Goal: Information Seeking & Learning: Learn about a topic

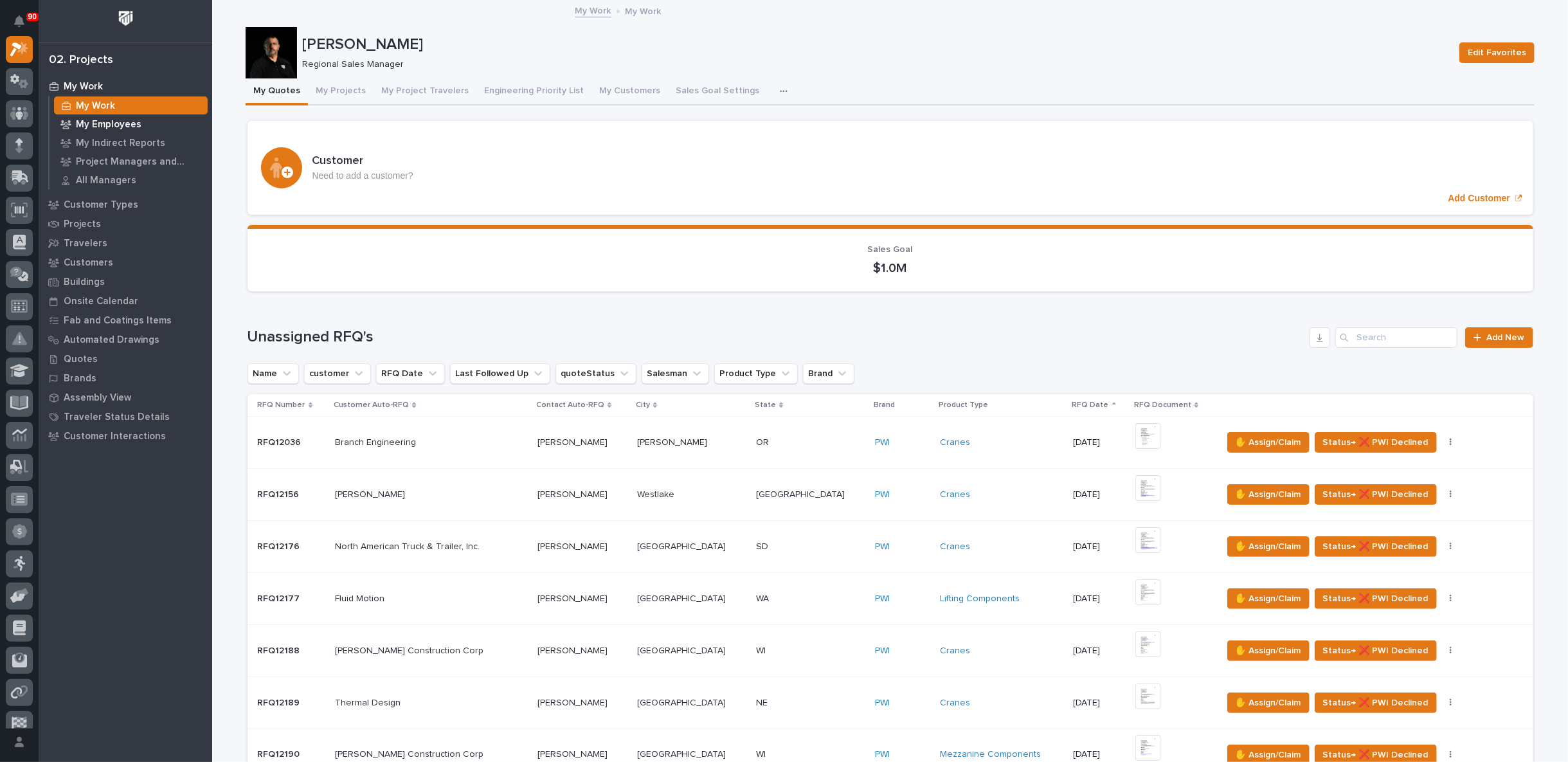
click at [96, 123] on p "My Employees" at bounding box center [109, 124] width 66 height 12
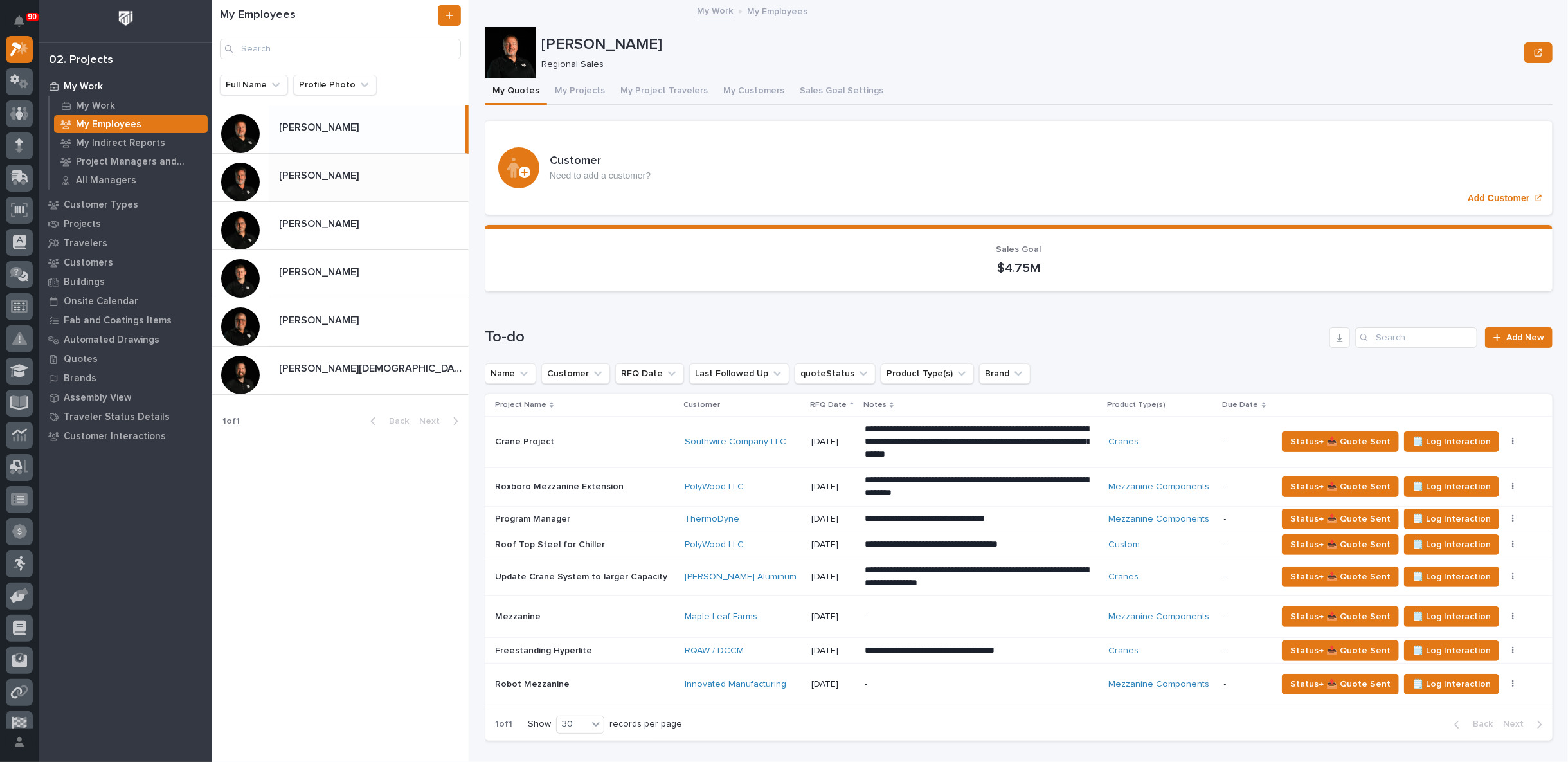
click at [308, 183] on div "[PERSON_NAME] [PERSON_NAME]" at bounding box center [368, 177] width 200 height 25
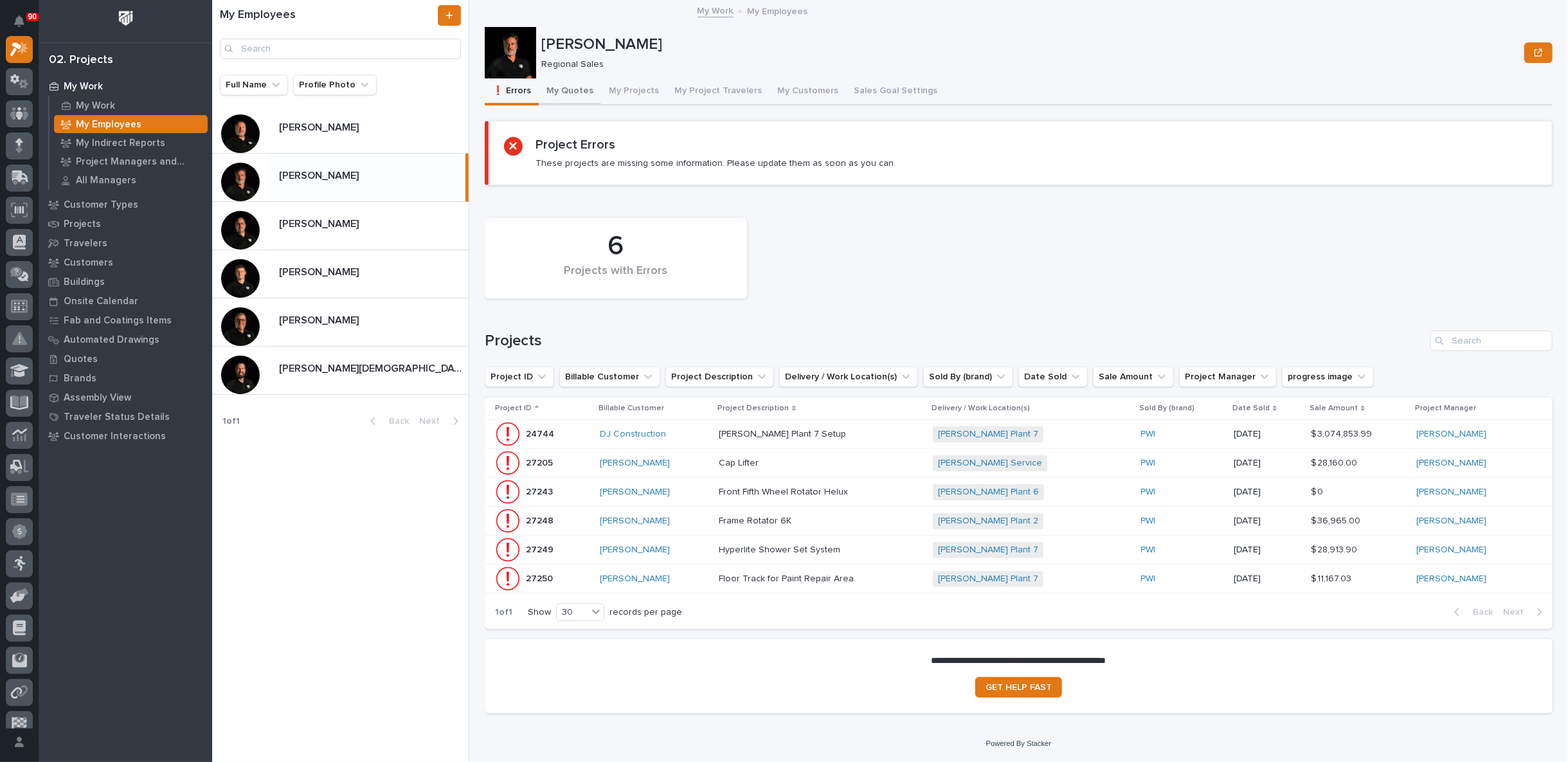
click at [569, 92] on button "My Quotes" at bounding box center [569, 92] width 62 height 27
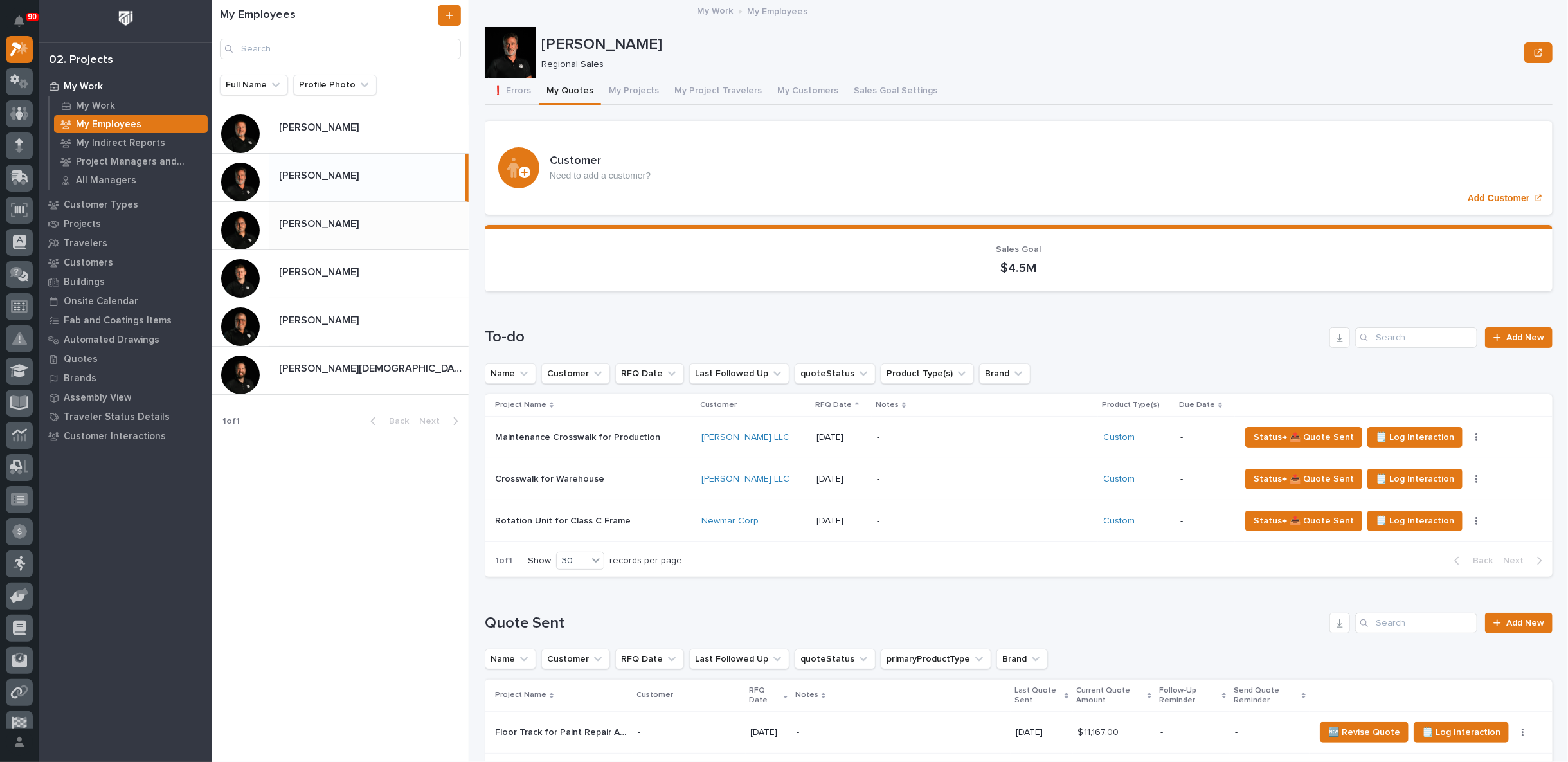
click at [342, 236] on div "[PERSON_NAME] [PERSON_NAME]" at bounding box center [368, 225] width 200 height 25
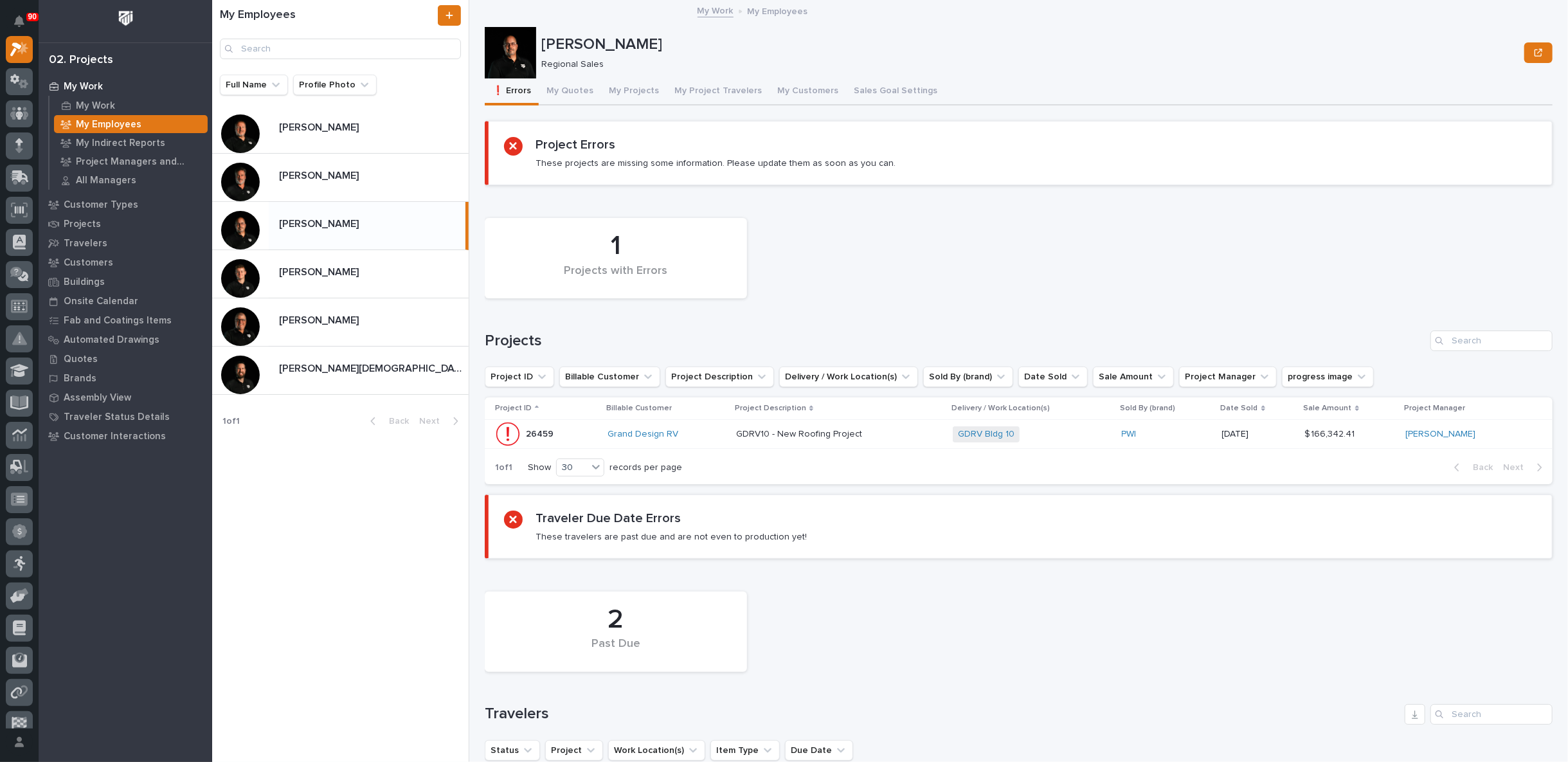
click at [919, 426] on div "GDRV10 - New Roofing Project GDRV10 - New Roofing Project" at bounding box center [839, 434] width 206 height 21
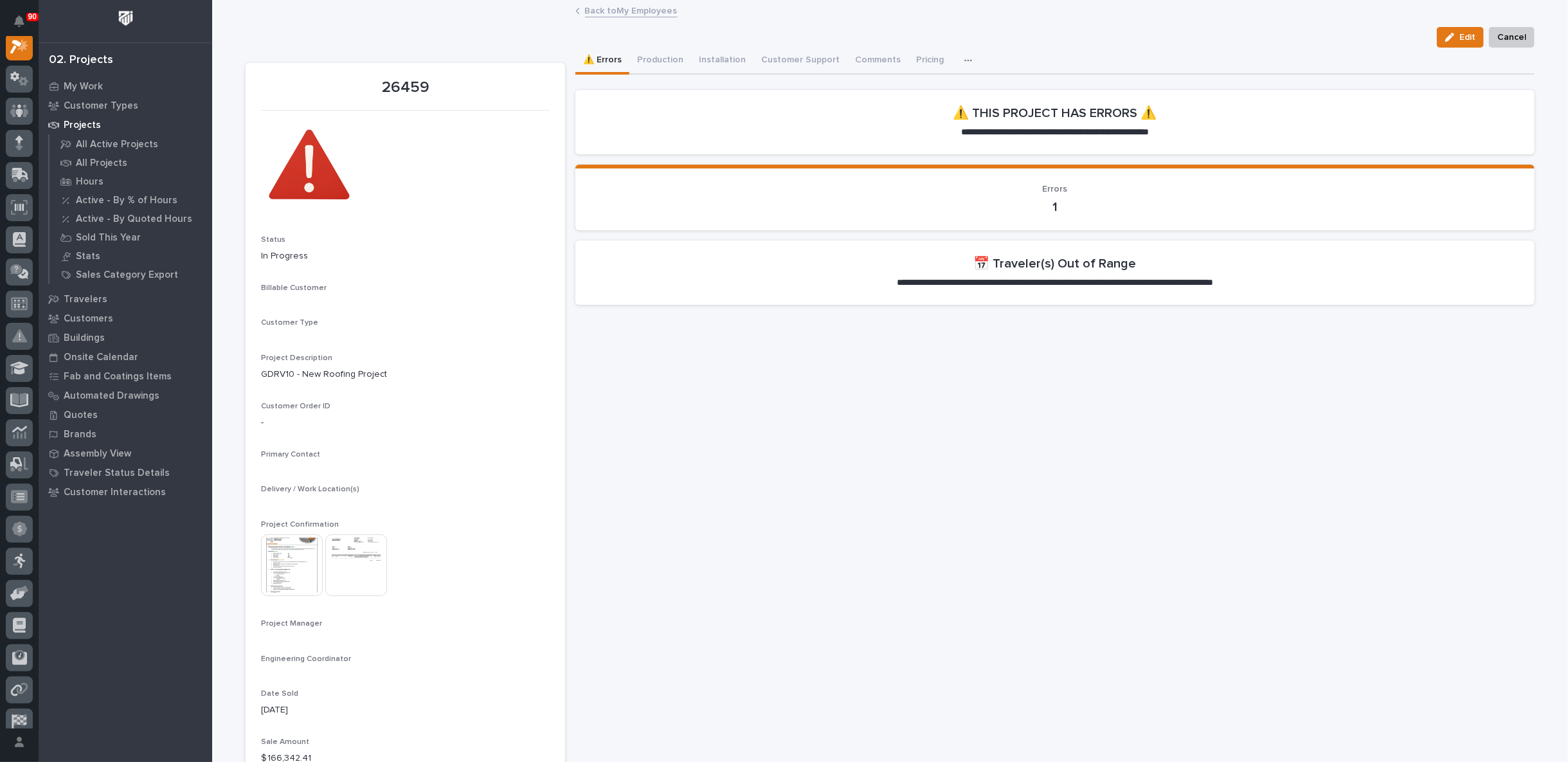
scroll to position [32, 0]
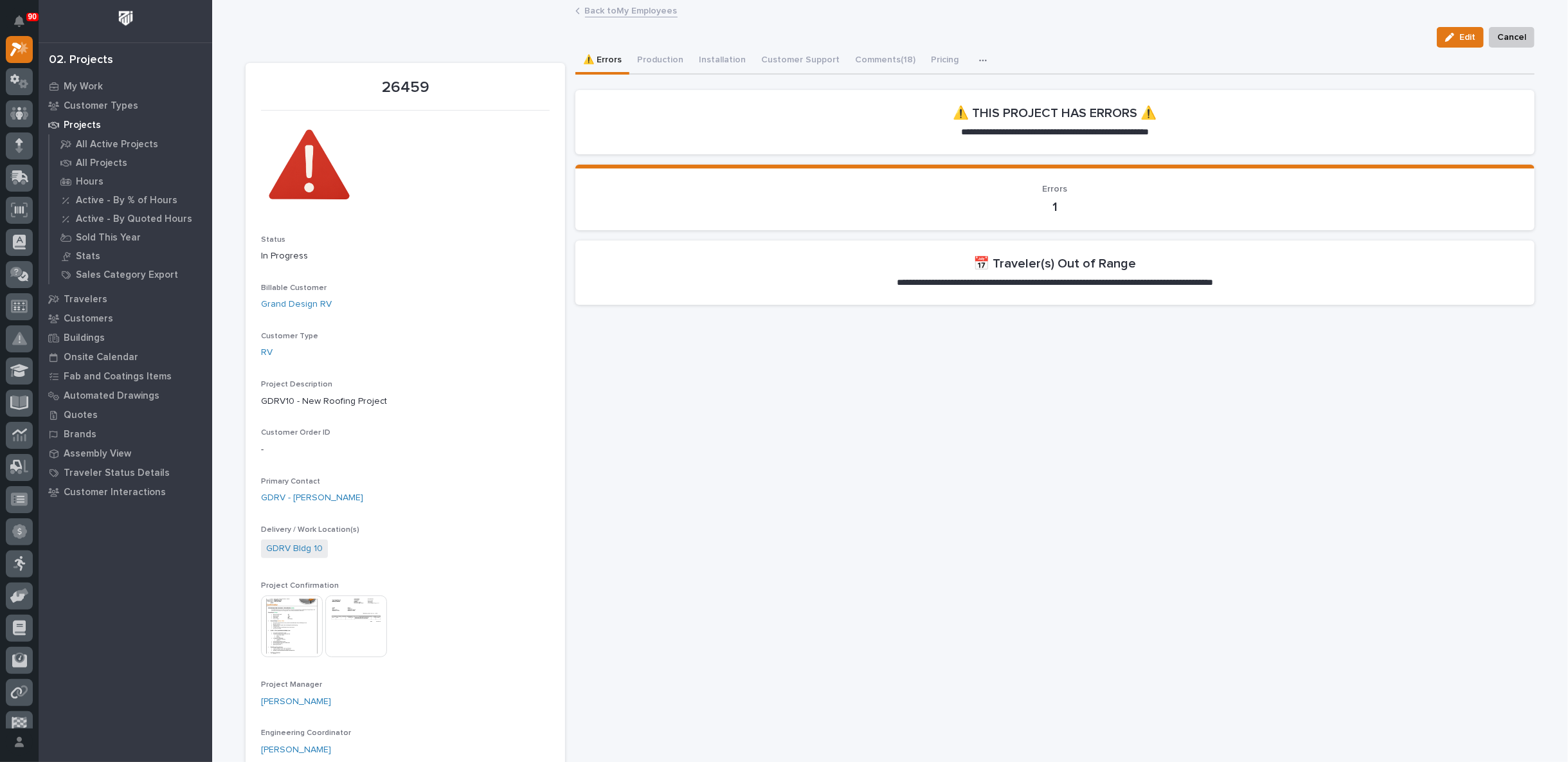
click at [599, 10] on link "Back to My Employees" at bounding box center [631, 10] width 92 height 15
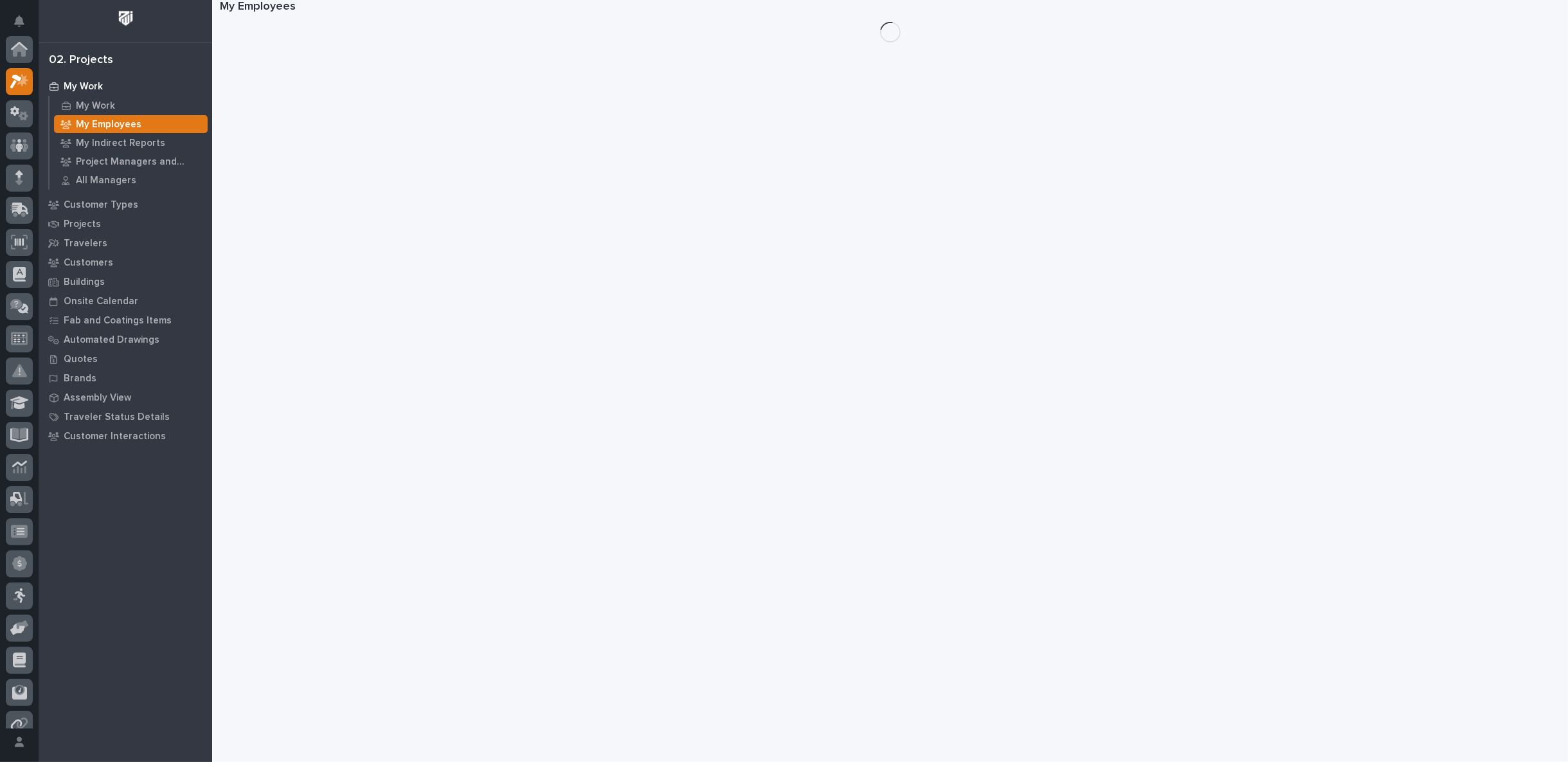
scroll to position [35, 0]
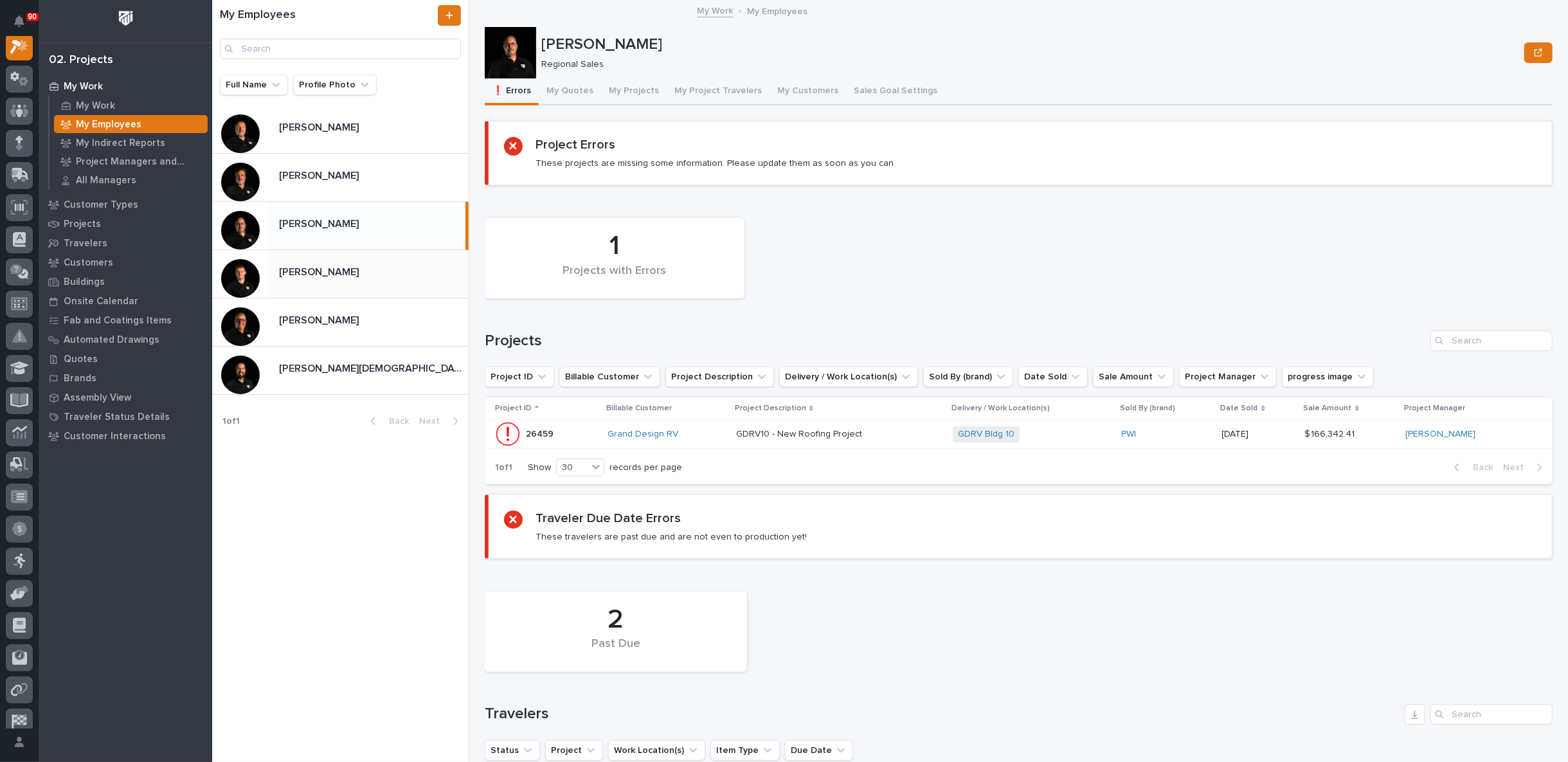
click at [328, 283] on div "[PERSON_NAME] [PERSON_NAME]" at bounding box center [368, 273] width 200 height 25
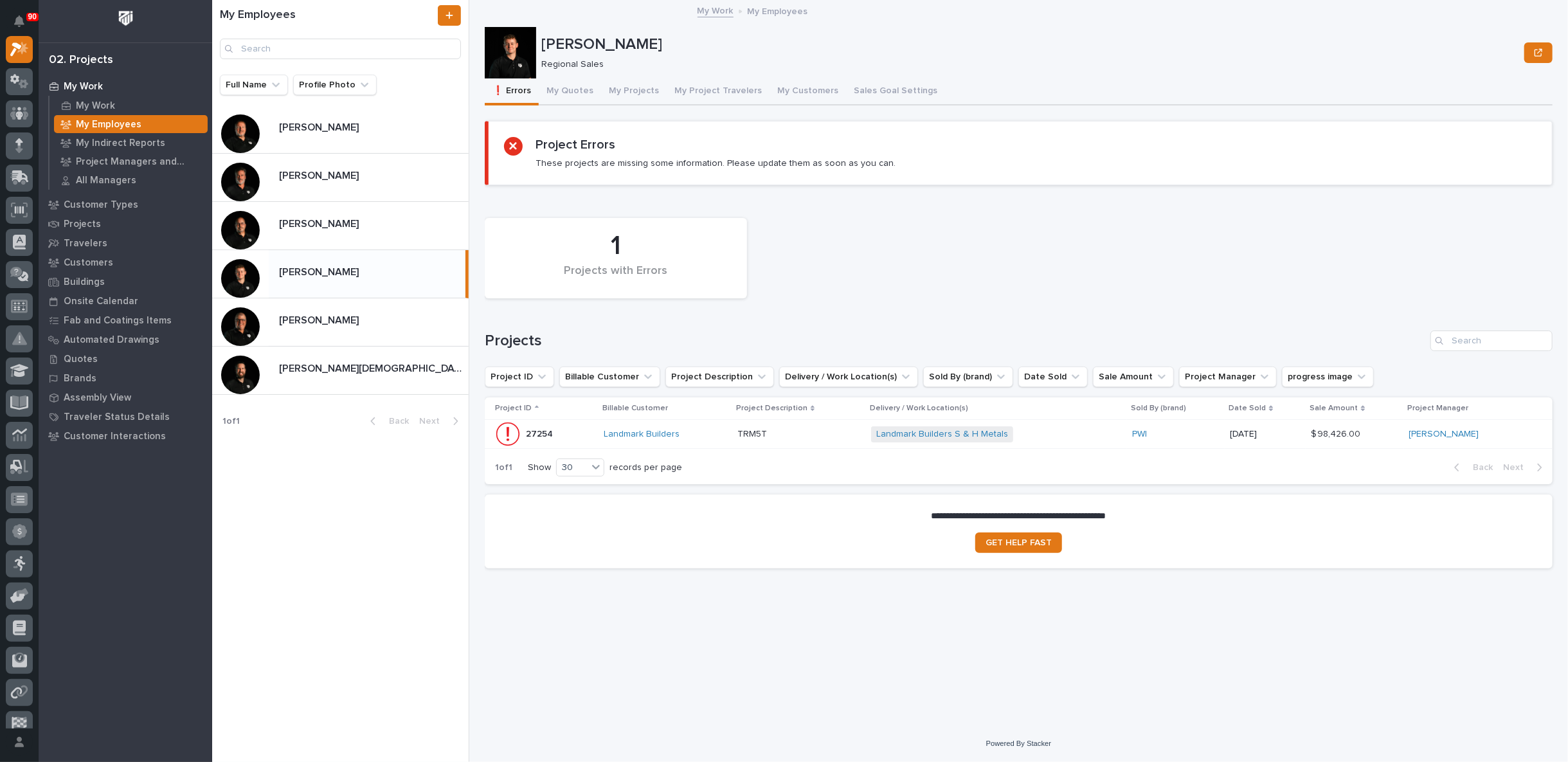
click at [837, 433] on p at bounding box center [799, 434] width 124 height 11
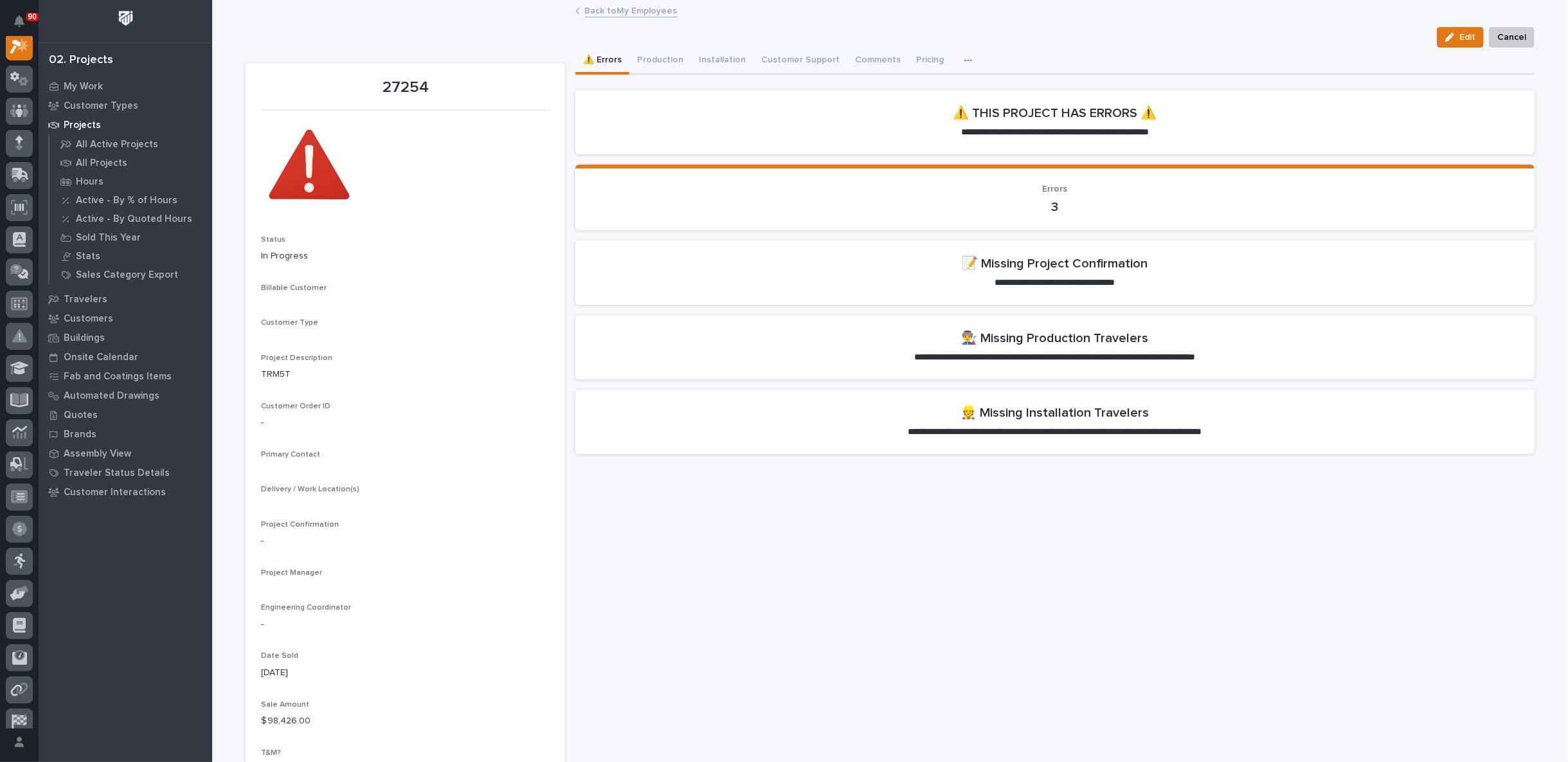
scroll to position [32, 0]
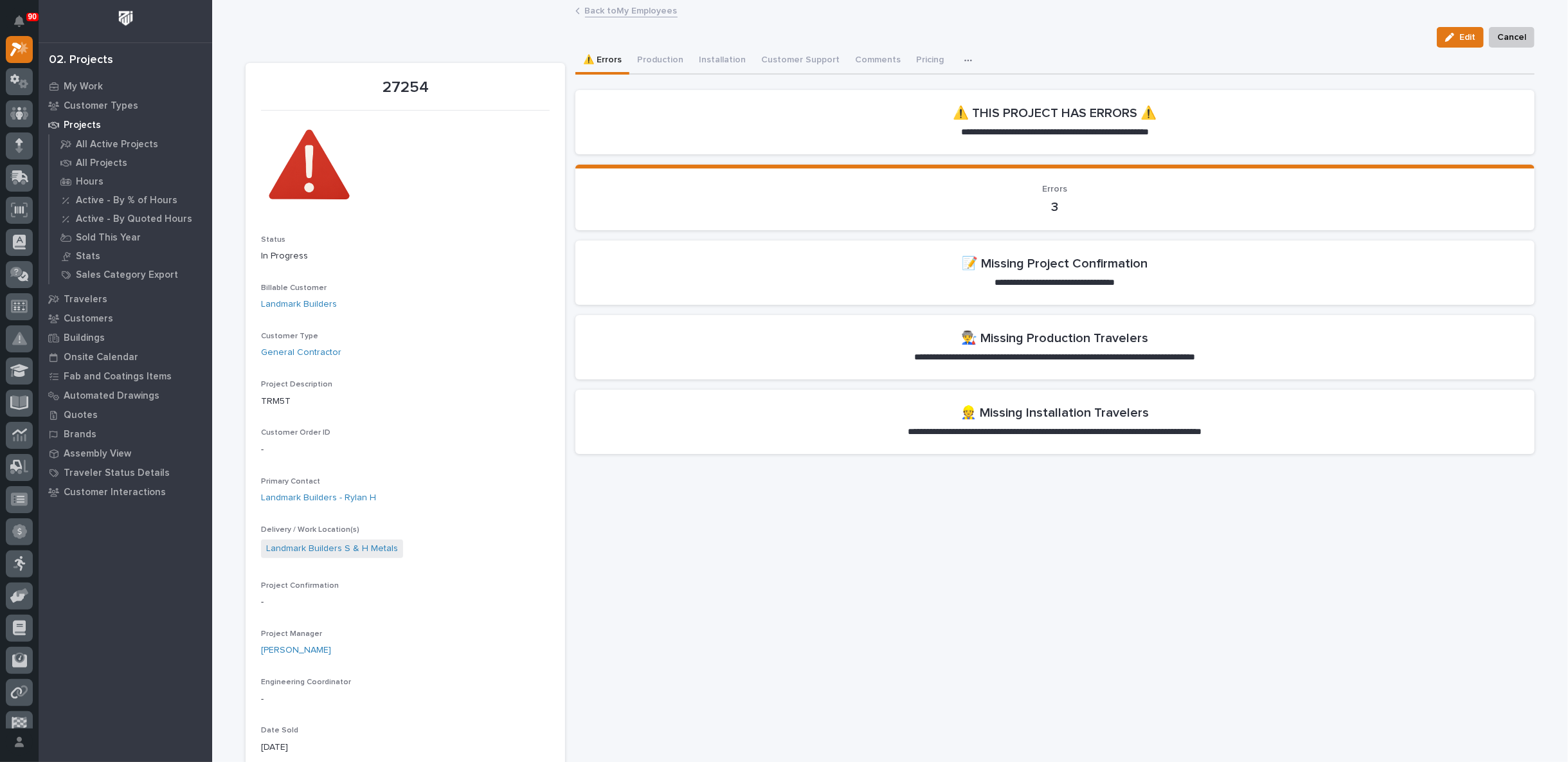
click at [609, 9] on link "Back to My Employees" at bounding box center [631, 10] width 92 height 15
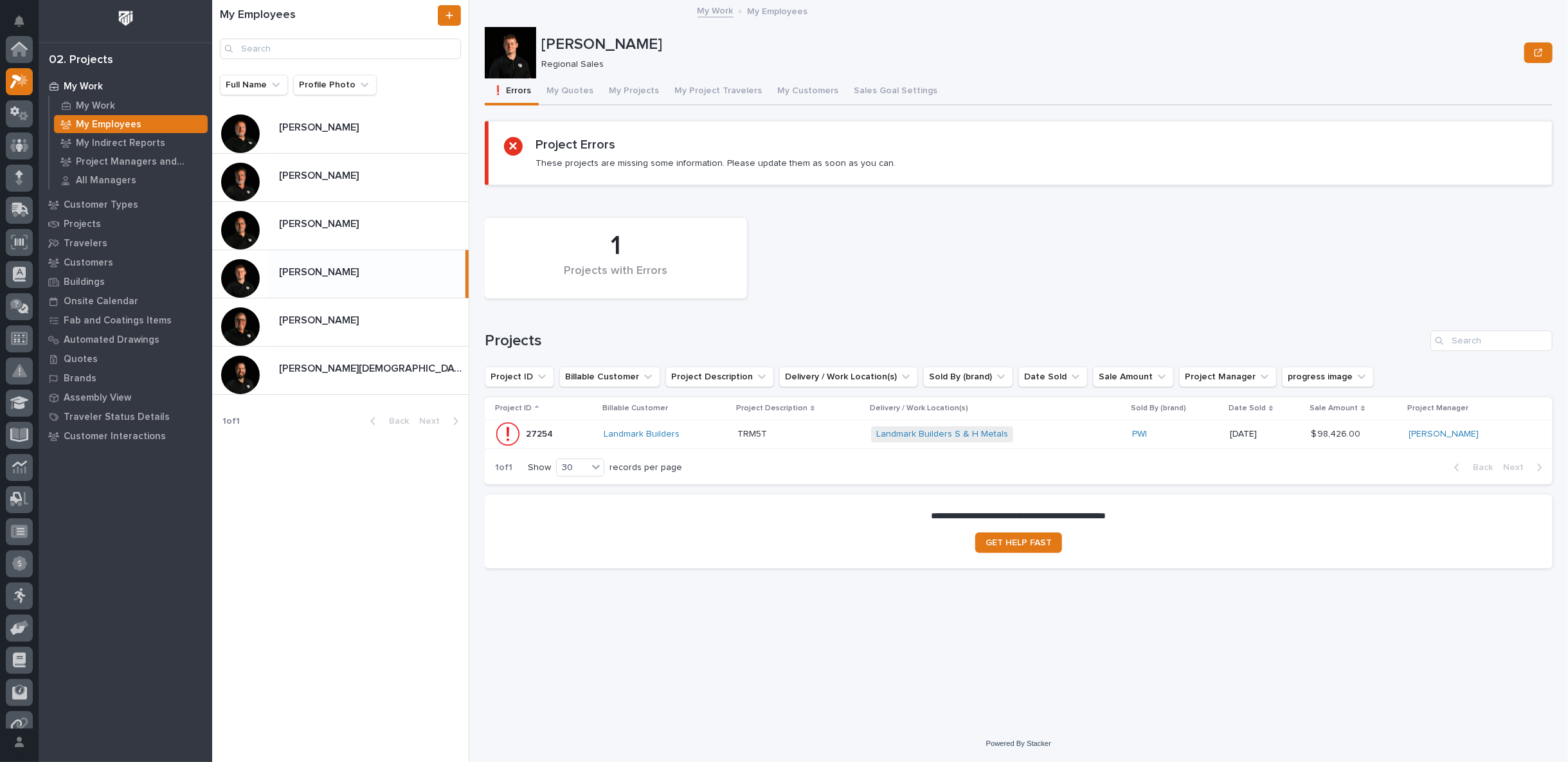
scroll to position [35, 0]
click at [351, 329] on div "[PERSON_NAME] [PERSON_NAME]" at bounding box center [368, 321] width 200 height 25
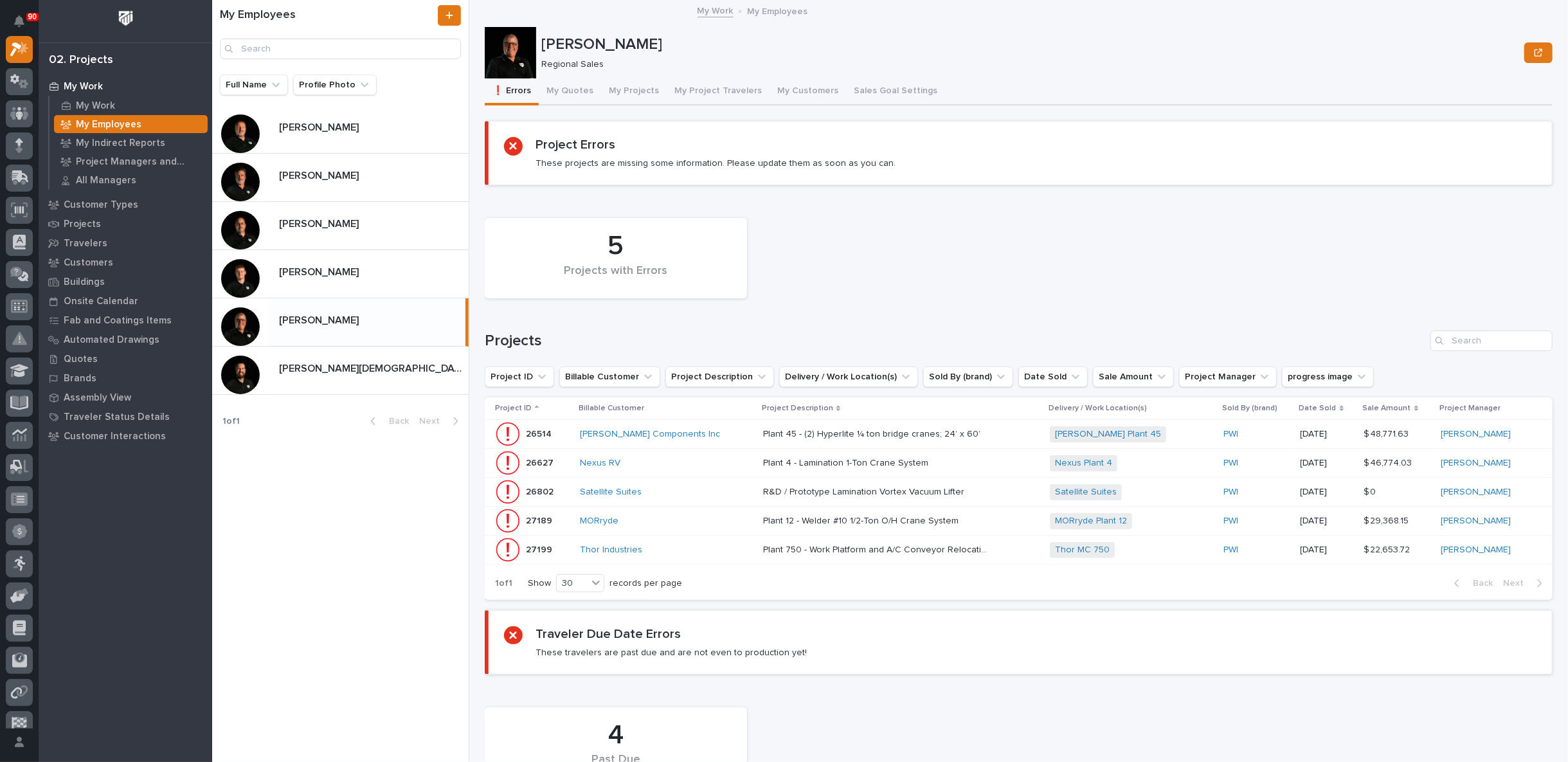
click at [1001, 426] on div "Plant 45 - (2) Hyperlite ¼ ton bridge cranes; 24’ x 60’ Plant 45 - (2) Hyperlit…" at bounding box center [901, 434] width 276 height 21
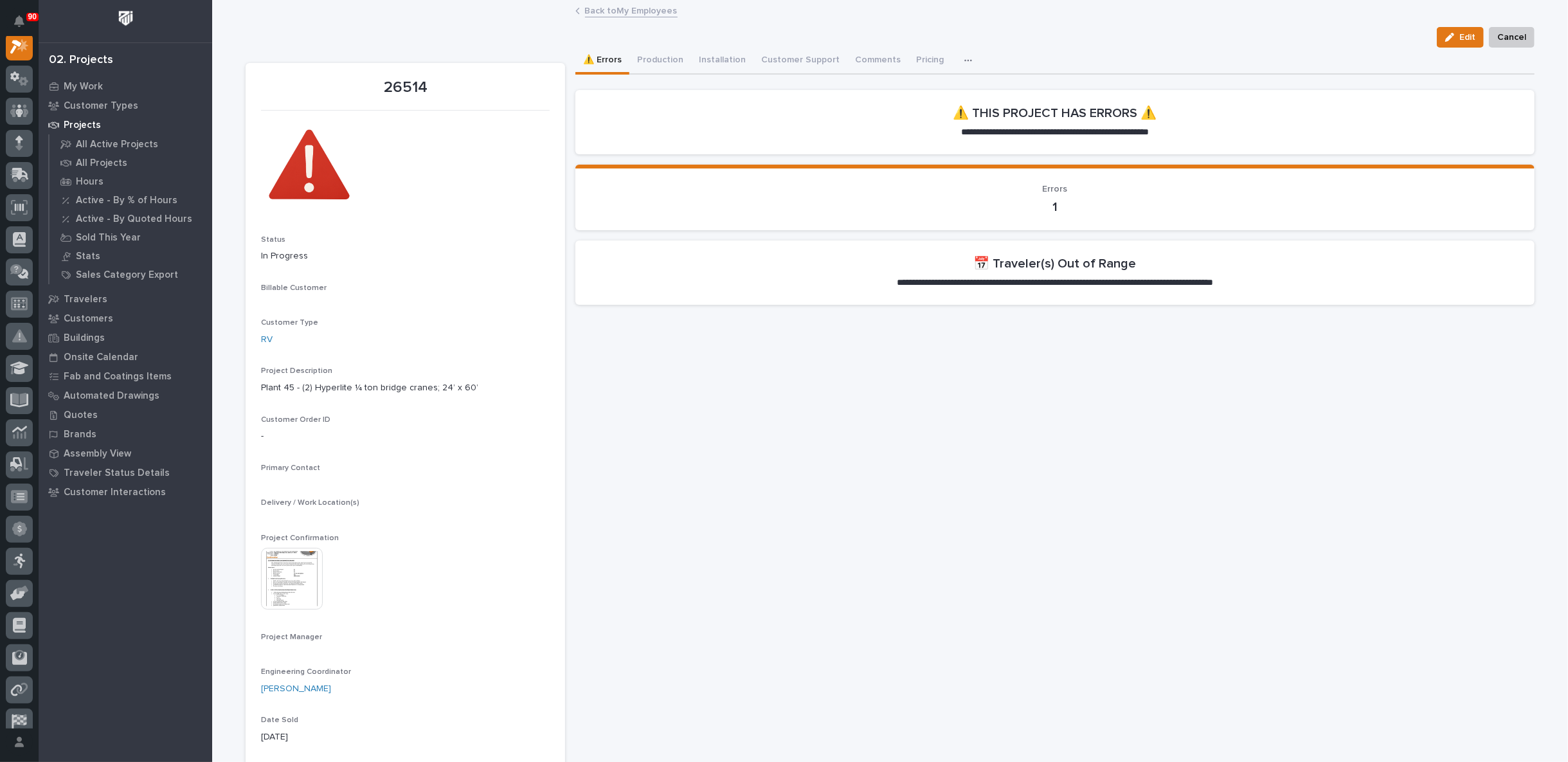
scroll to position [32, 0]
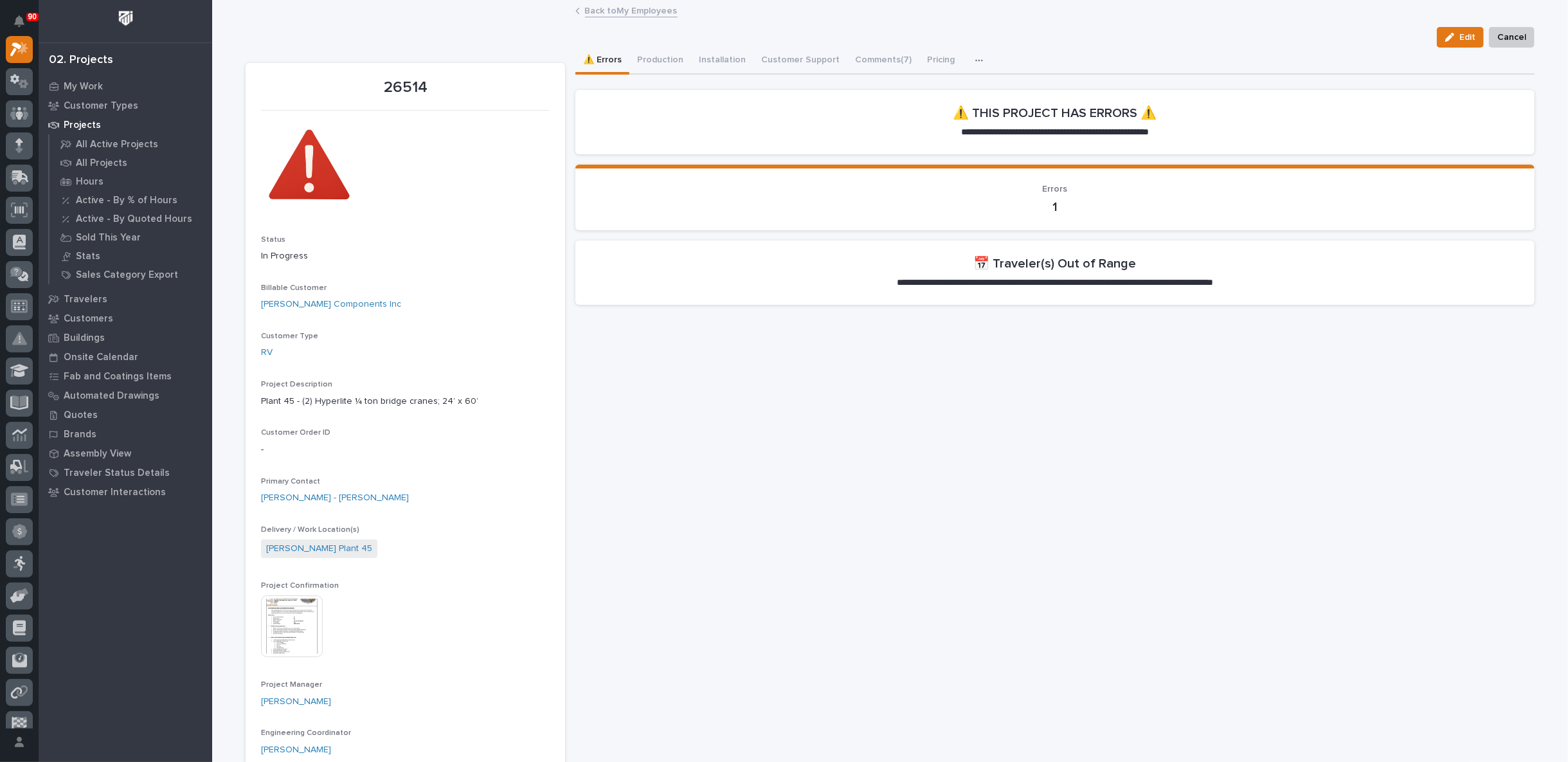
click at [613, 11] on link "Back to My Employees" at bounding box center [631, 10] width 92 height 15
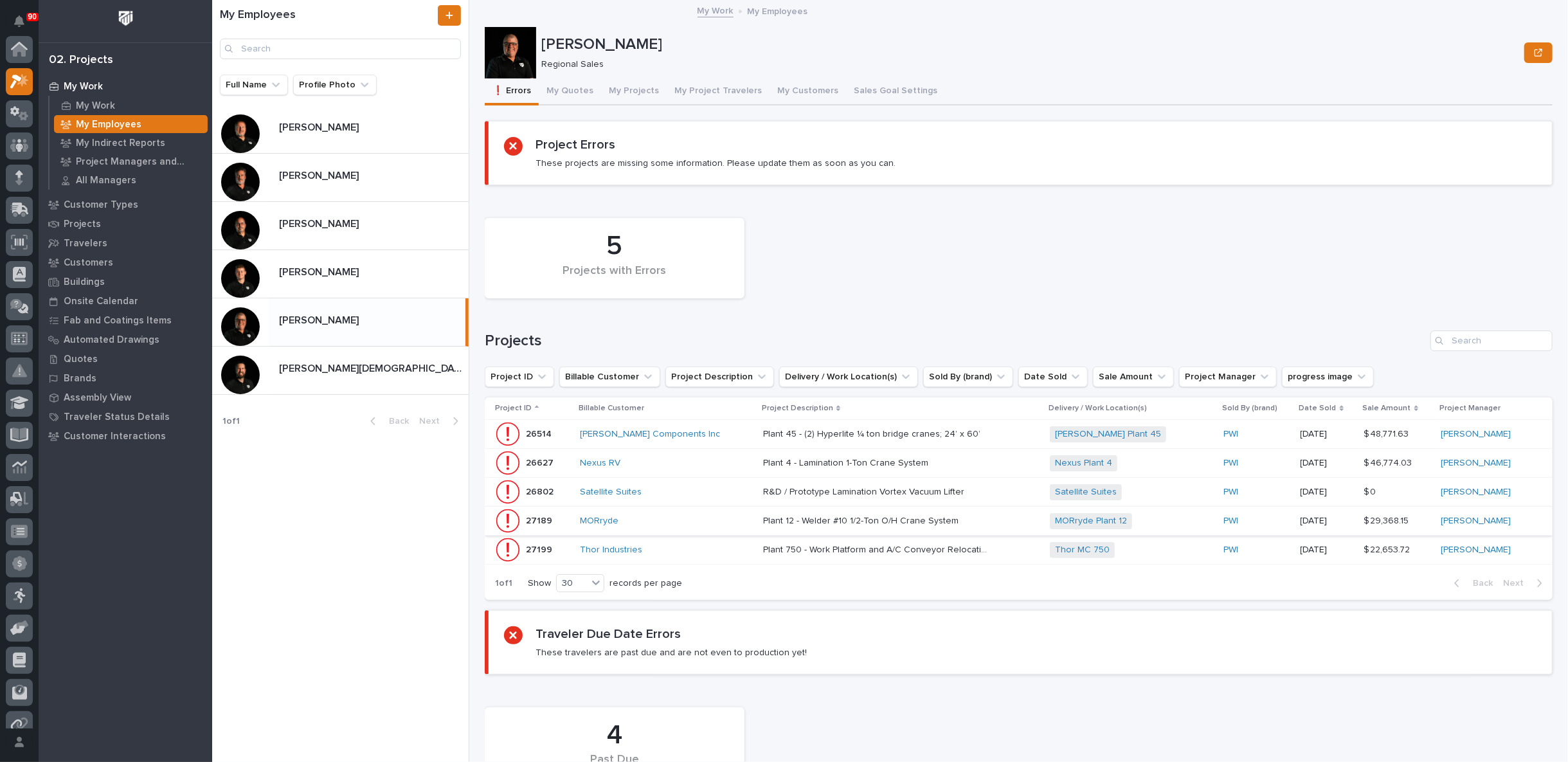
scroll to position [35, 0]
click at [716, 545] on div "Thor Industries" at bounding box center [666, 550] width 173 height 11
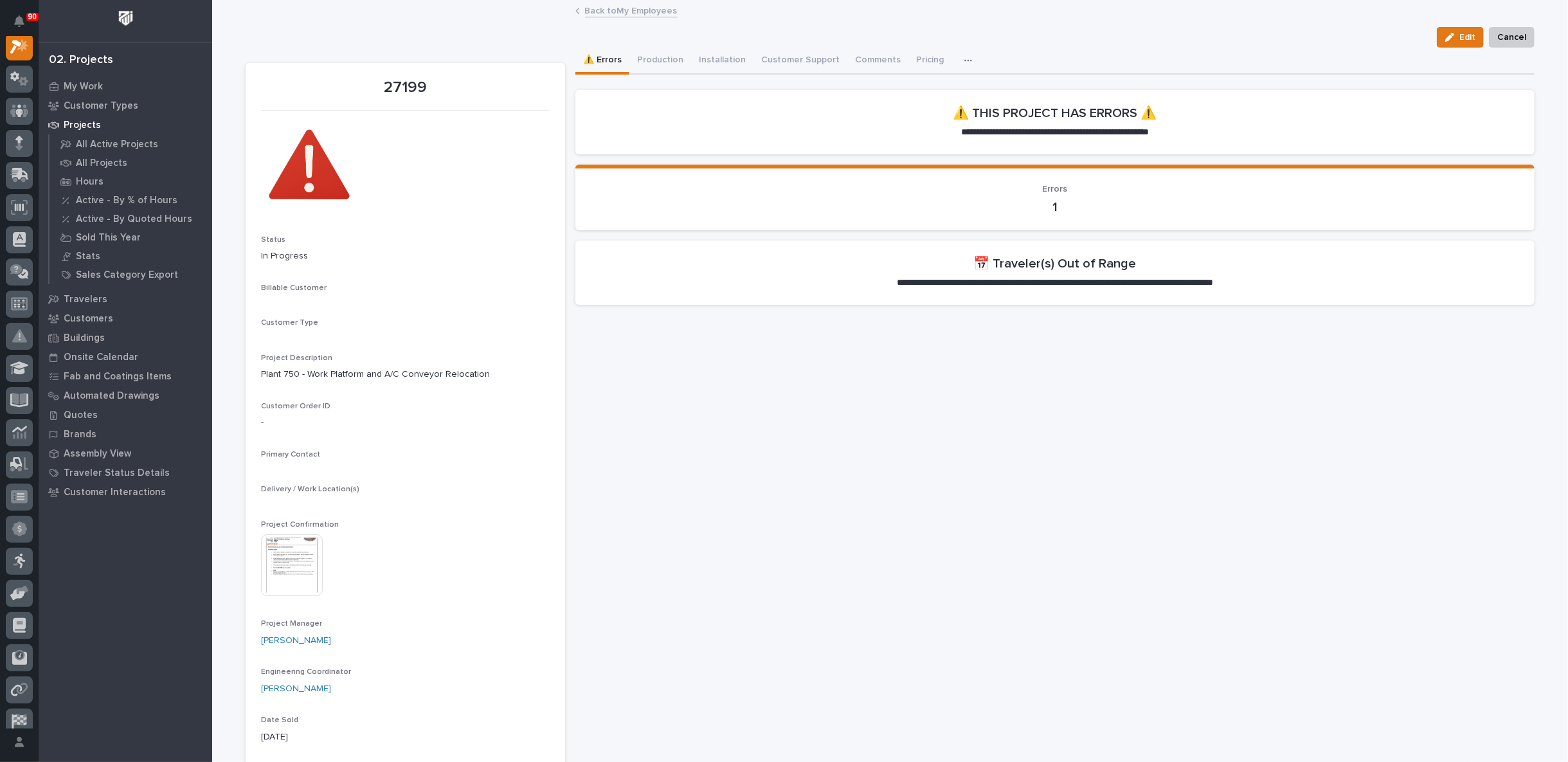
scroll to position [32, 0]
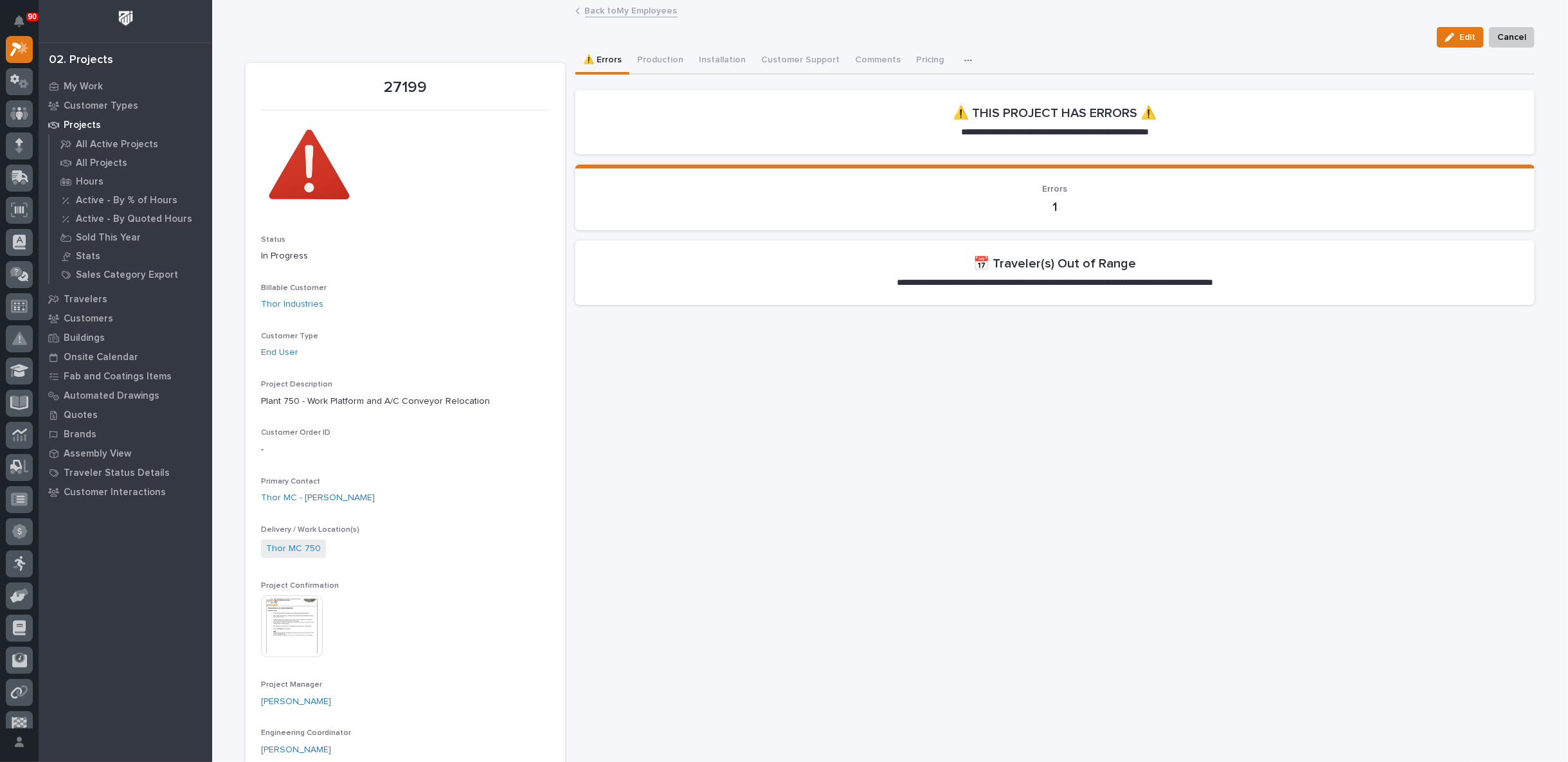
click at [617, 10] on link "Back to My Employees" at bounding box center [631, 10] width 92 height 15
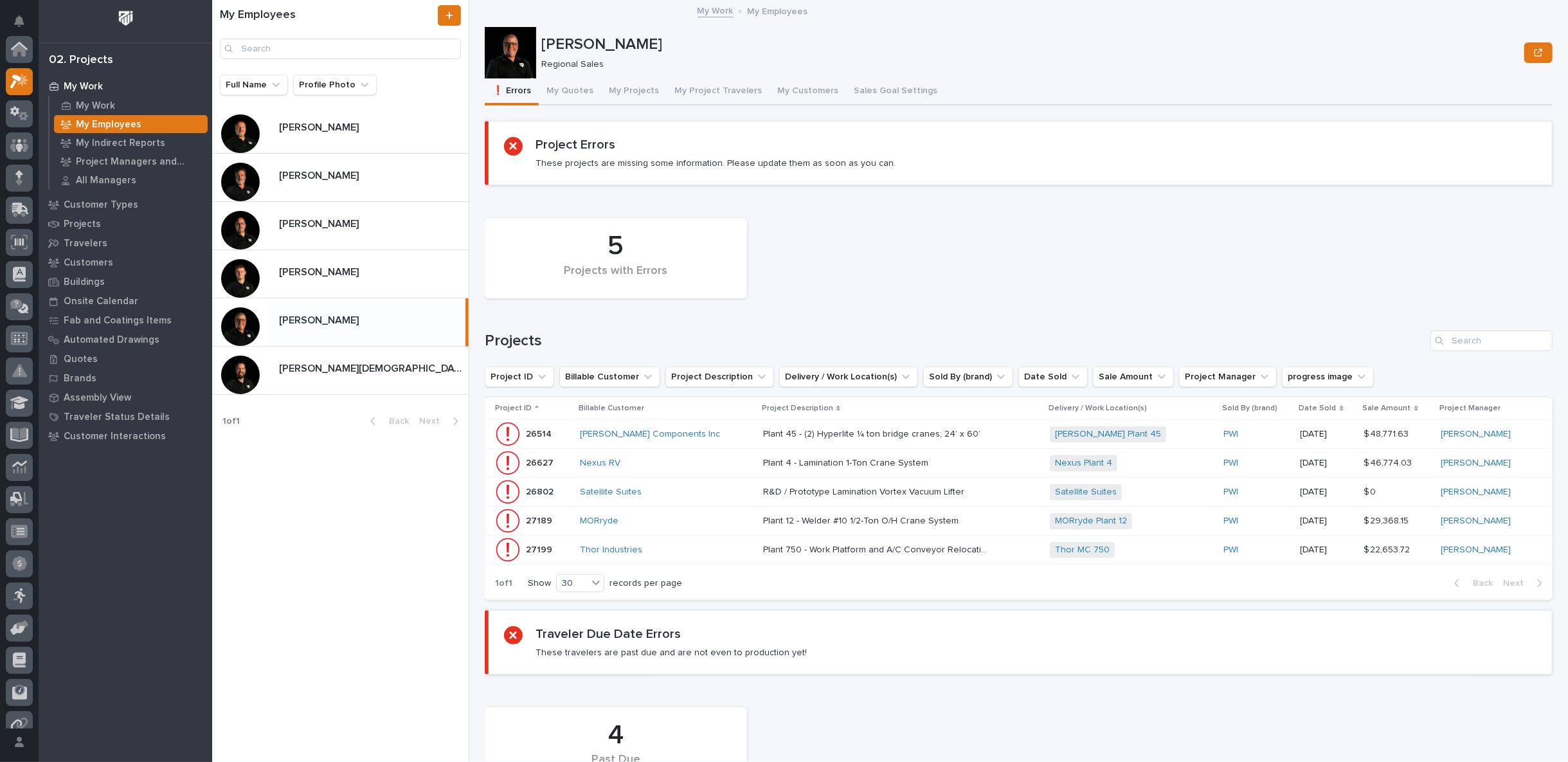
scroll to position [35, 0]
click at [326, 368] on p at bounding box center [371, 368] width 185 height 12
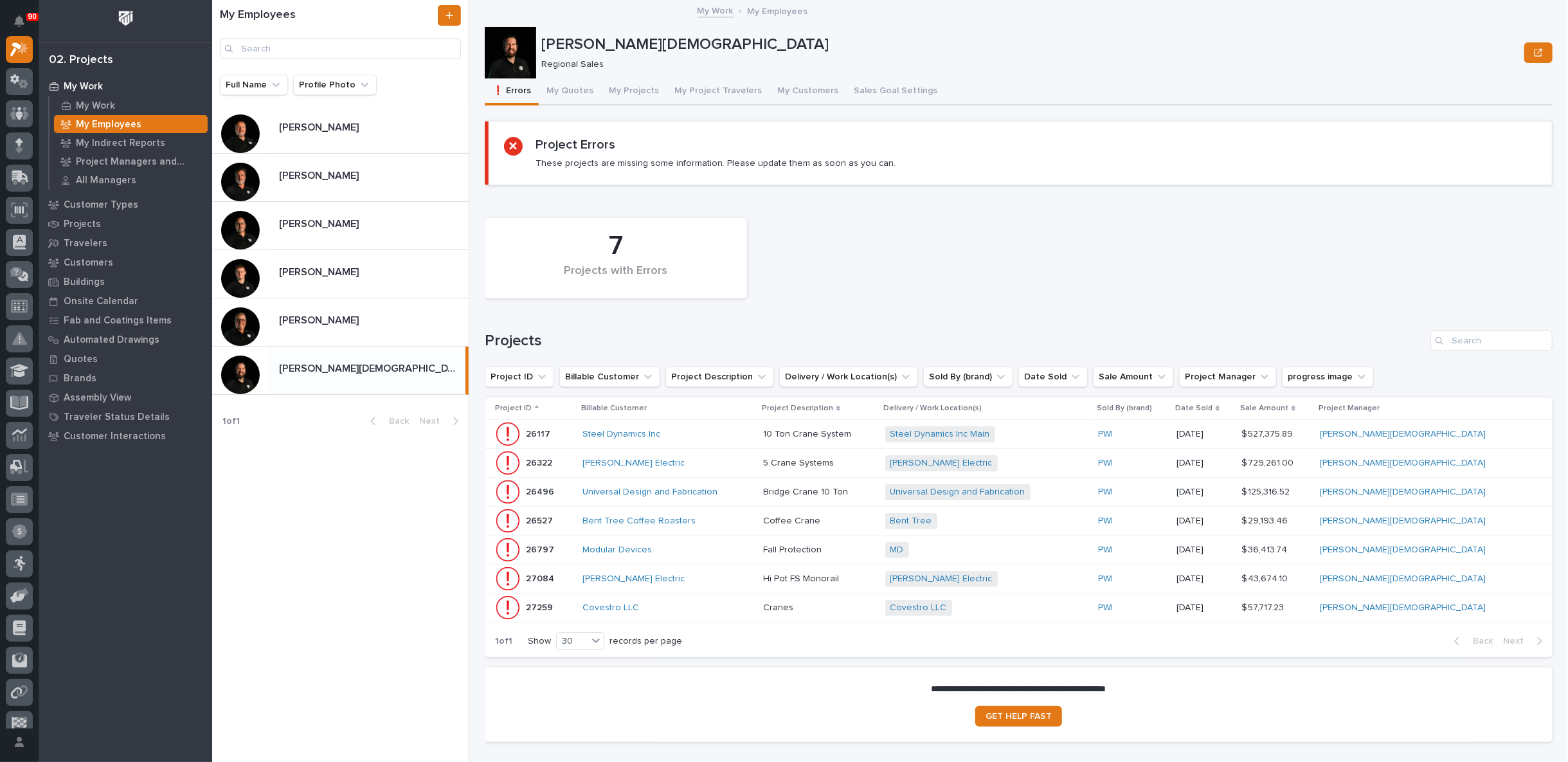
click at [752, 429] on div "Steel Dynamics Inc" at bounding box center [667, 434] width 170 height 11
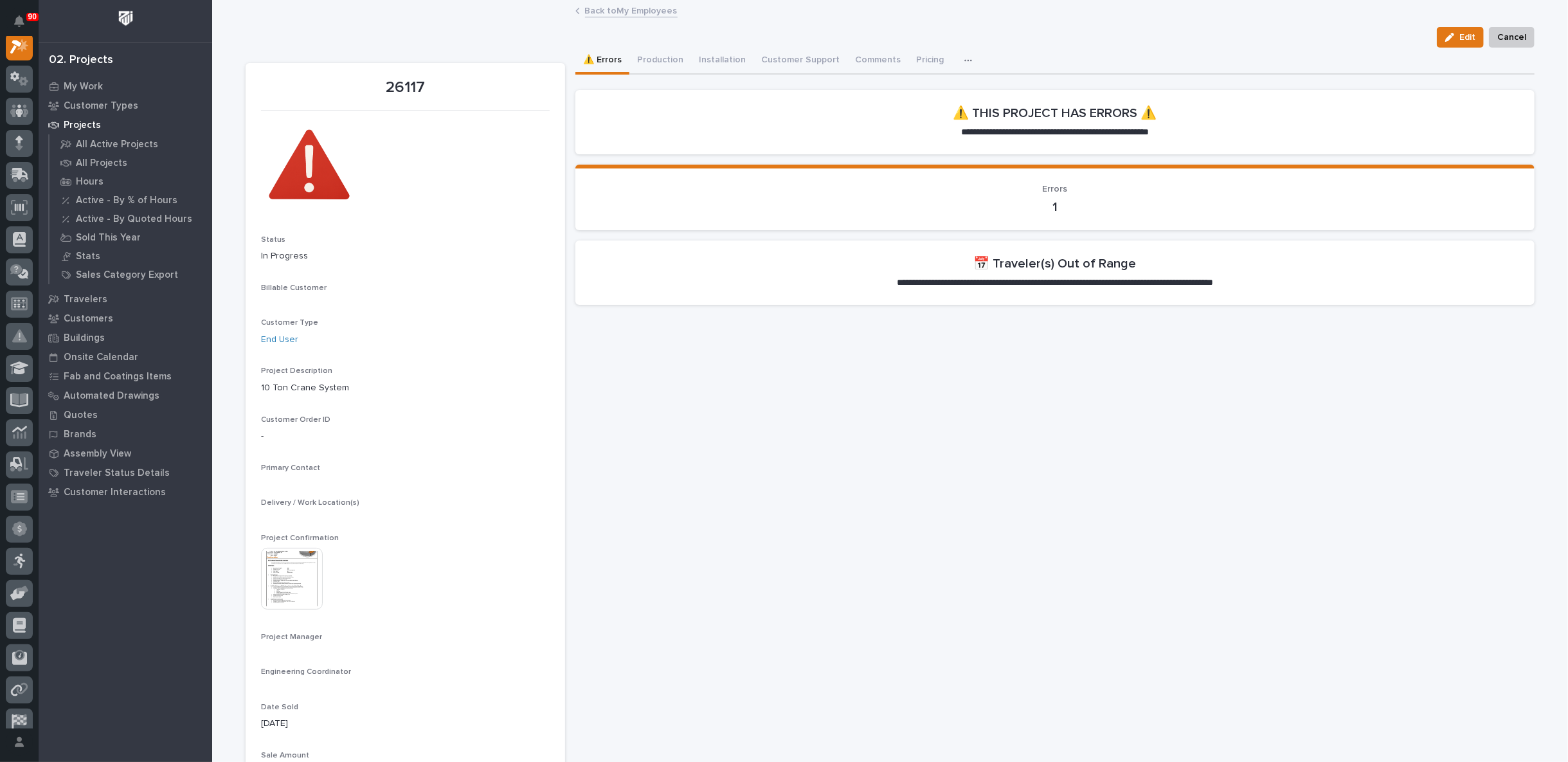
scroll to position [32, 0]
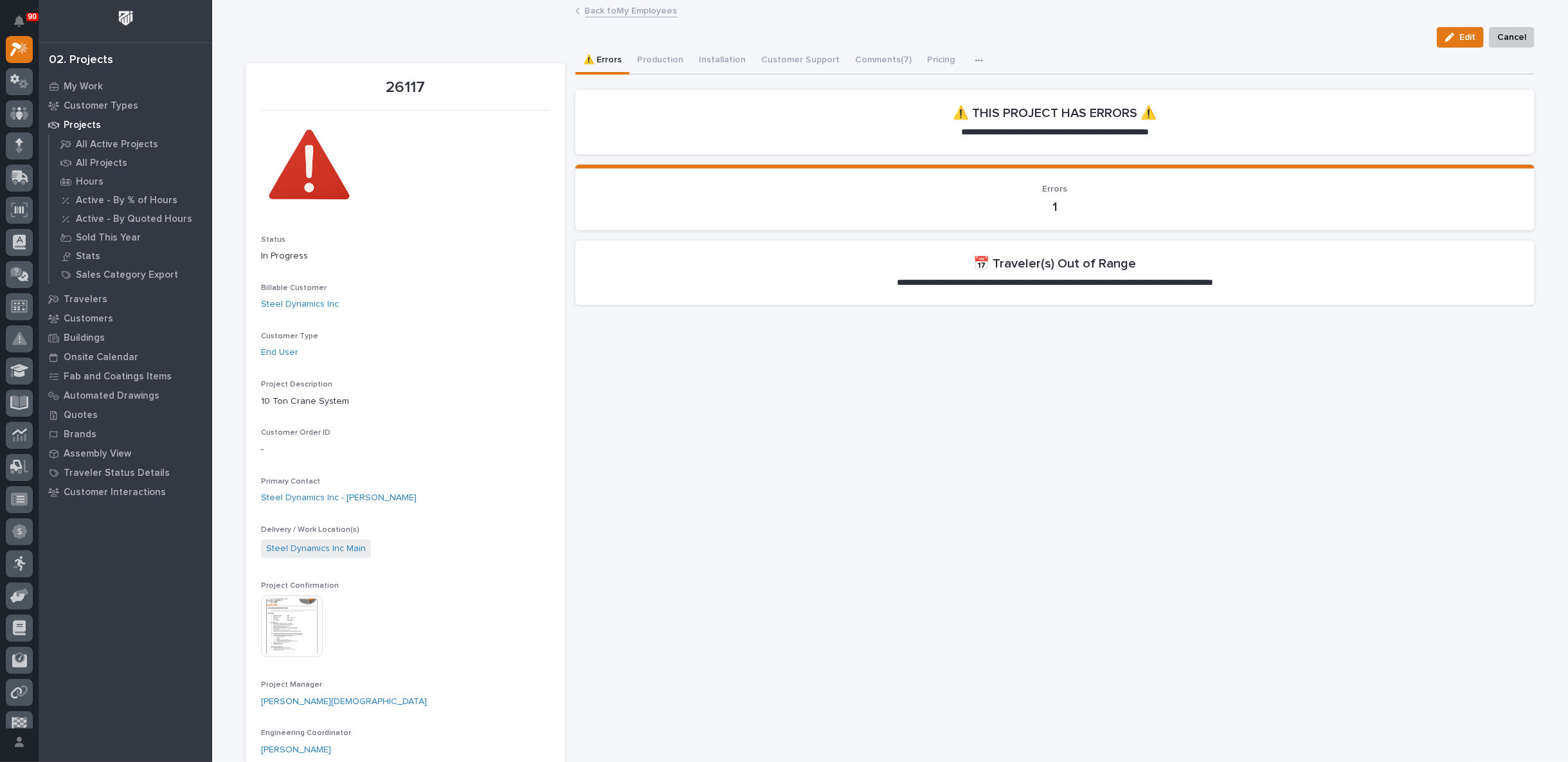
click at [615, 10] on link "Back to My Employees" at bounding box center [631, 10] width 92 height 15
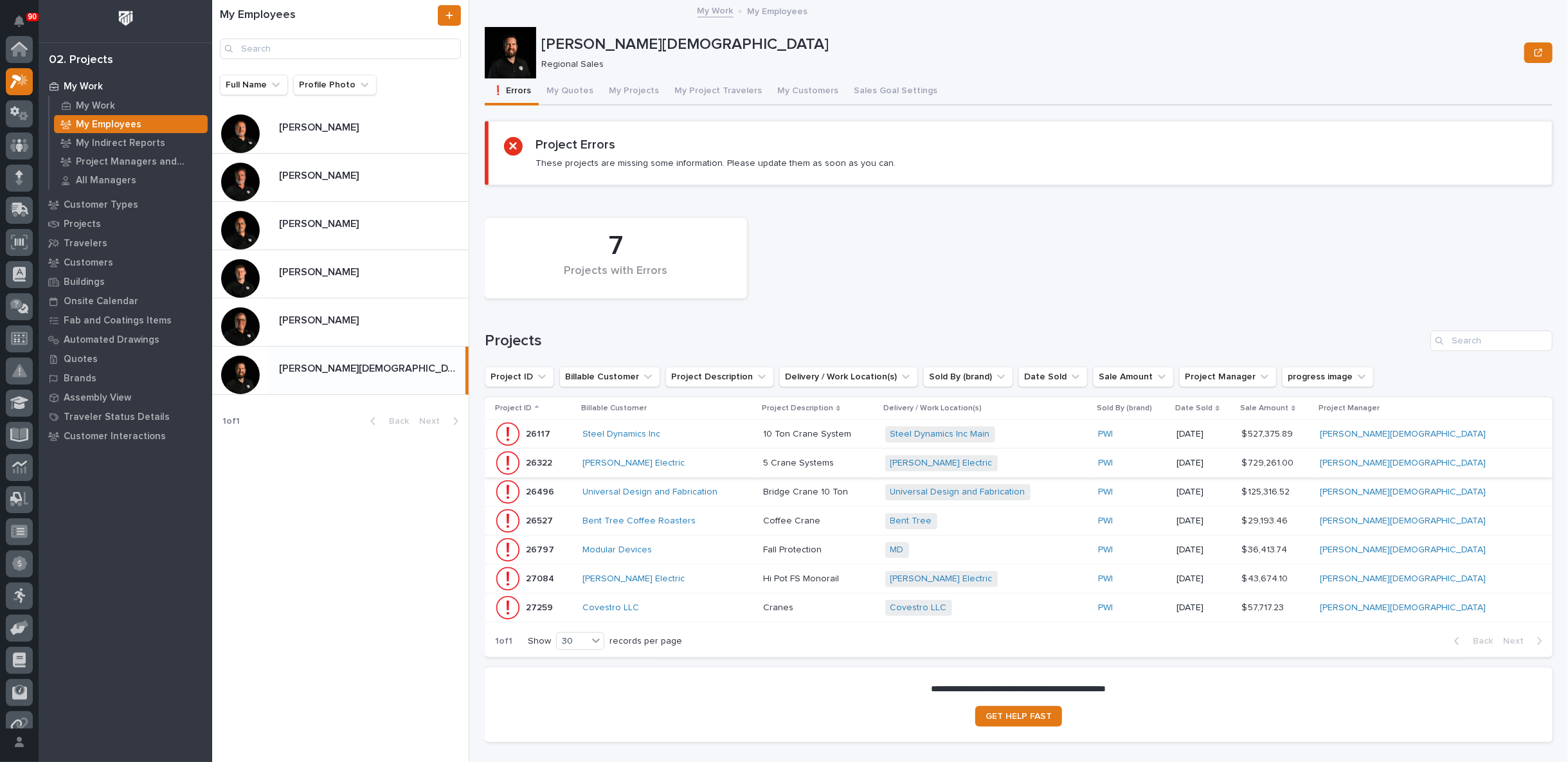
scroll to position [35, 0]
click at [748, 429] on div "Steel Dynamics Inc" at bounding box center [667, 434] width 170 height 11
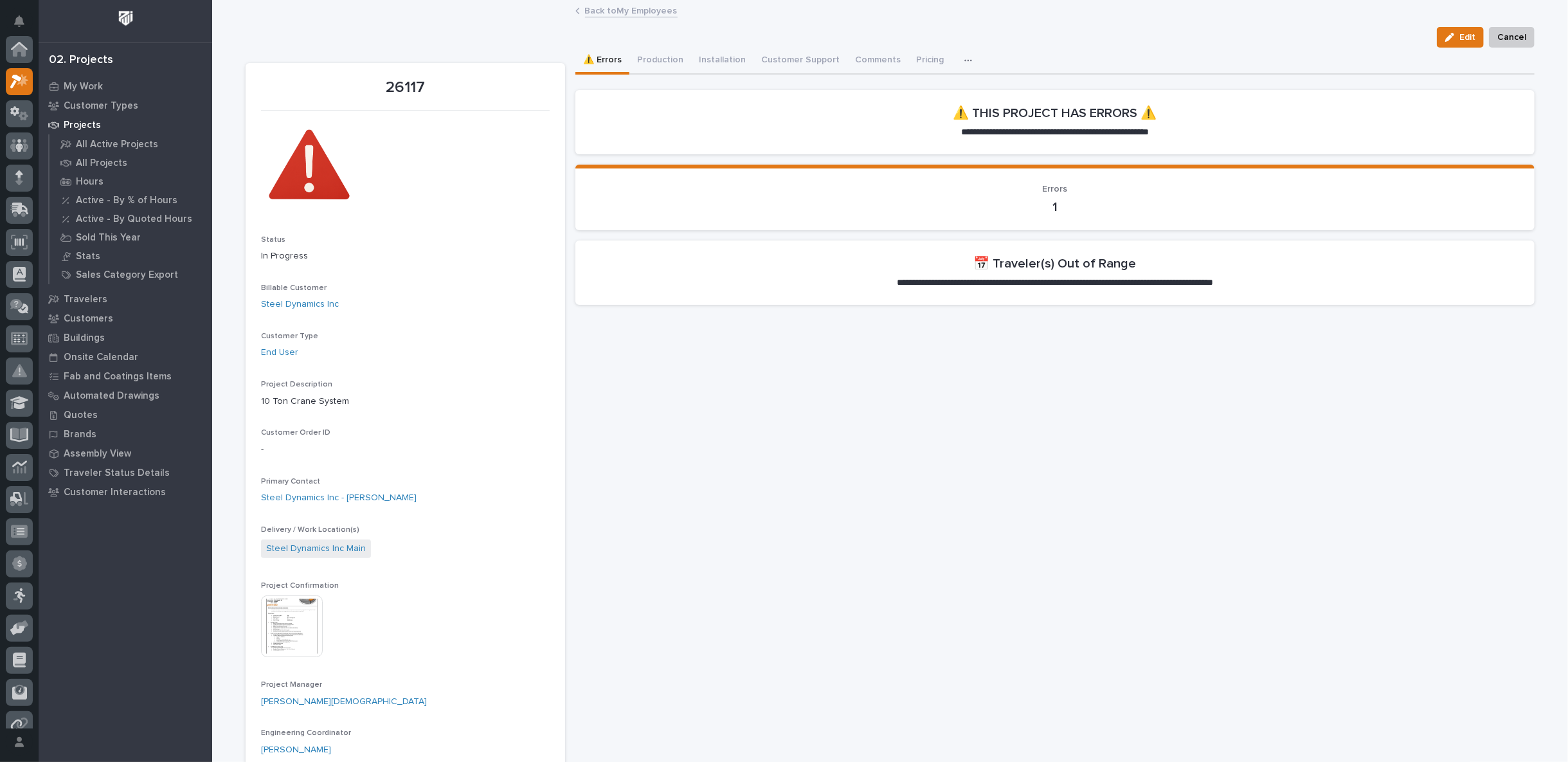
scroll to position [32, 0]
click at [710, 58] on button "Installation" at bounding box center [722, 62] width 62 height 27
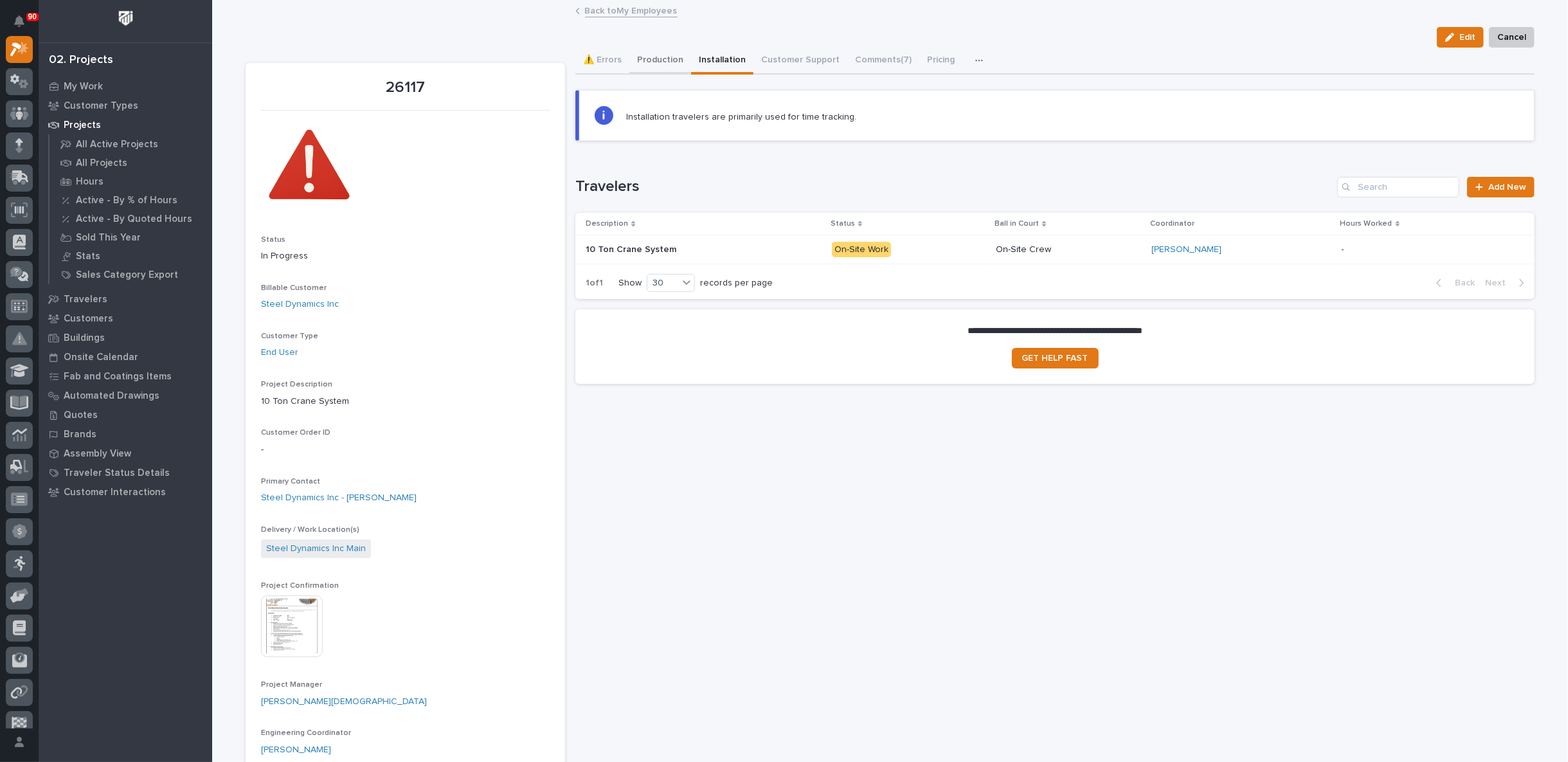
click at [649, 61] on button "Production" at bounding box center [660, 62] width 62 height 27
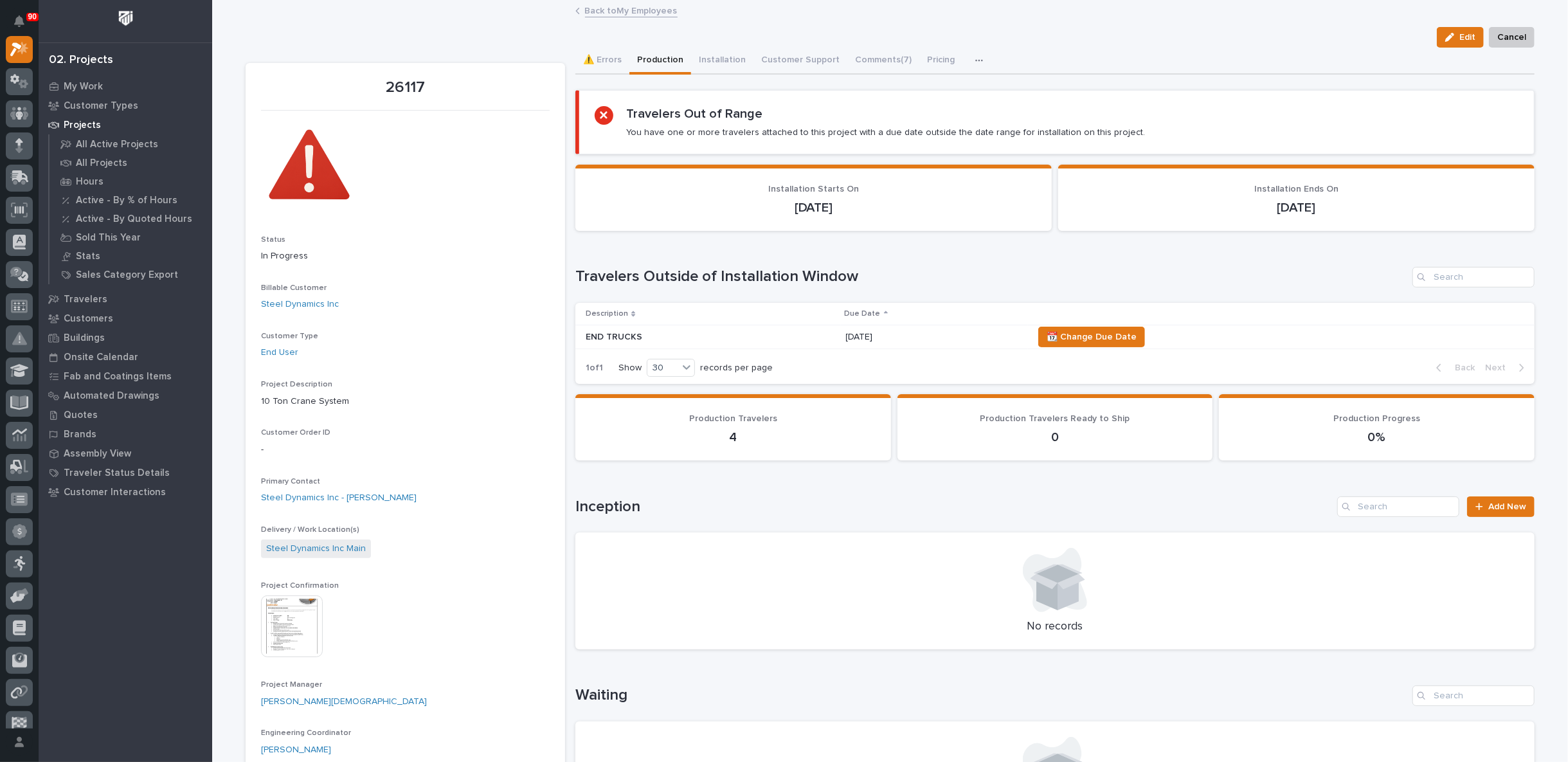
click at [624, 6] on link "Back to My Employees" at bounding box center [631, 10] width 92 height 15
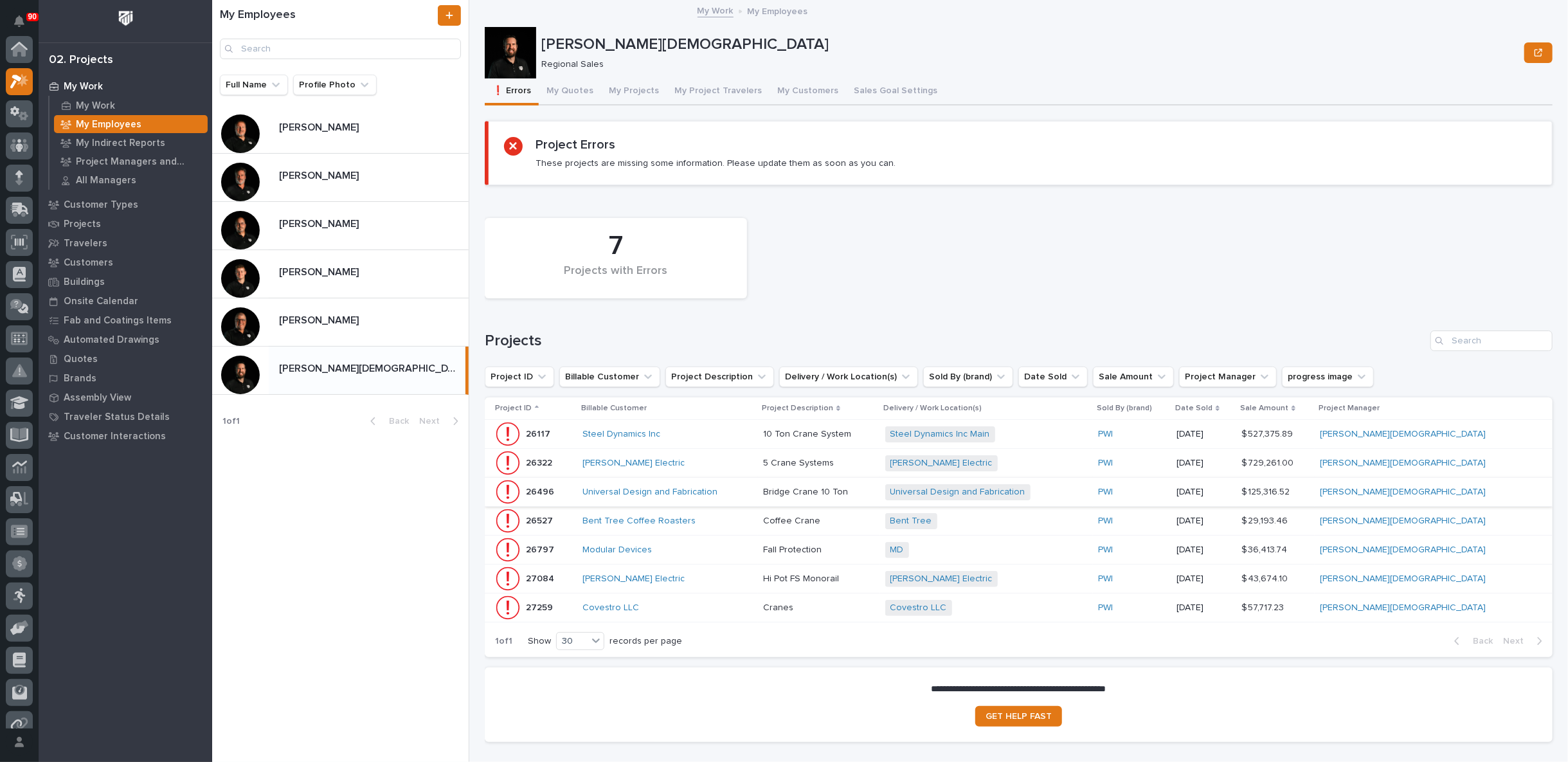
scroll to position [35, 0]
click at [624, 86] on button "My Projects" at bounding box center [634, 92] width 66 height 27
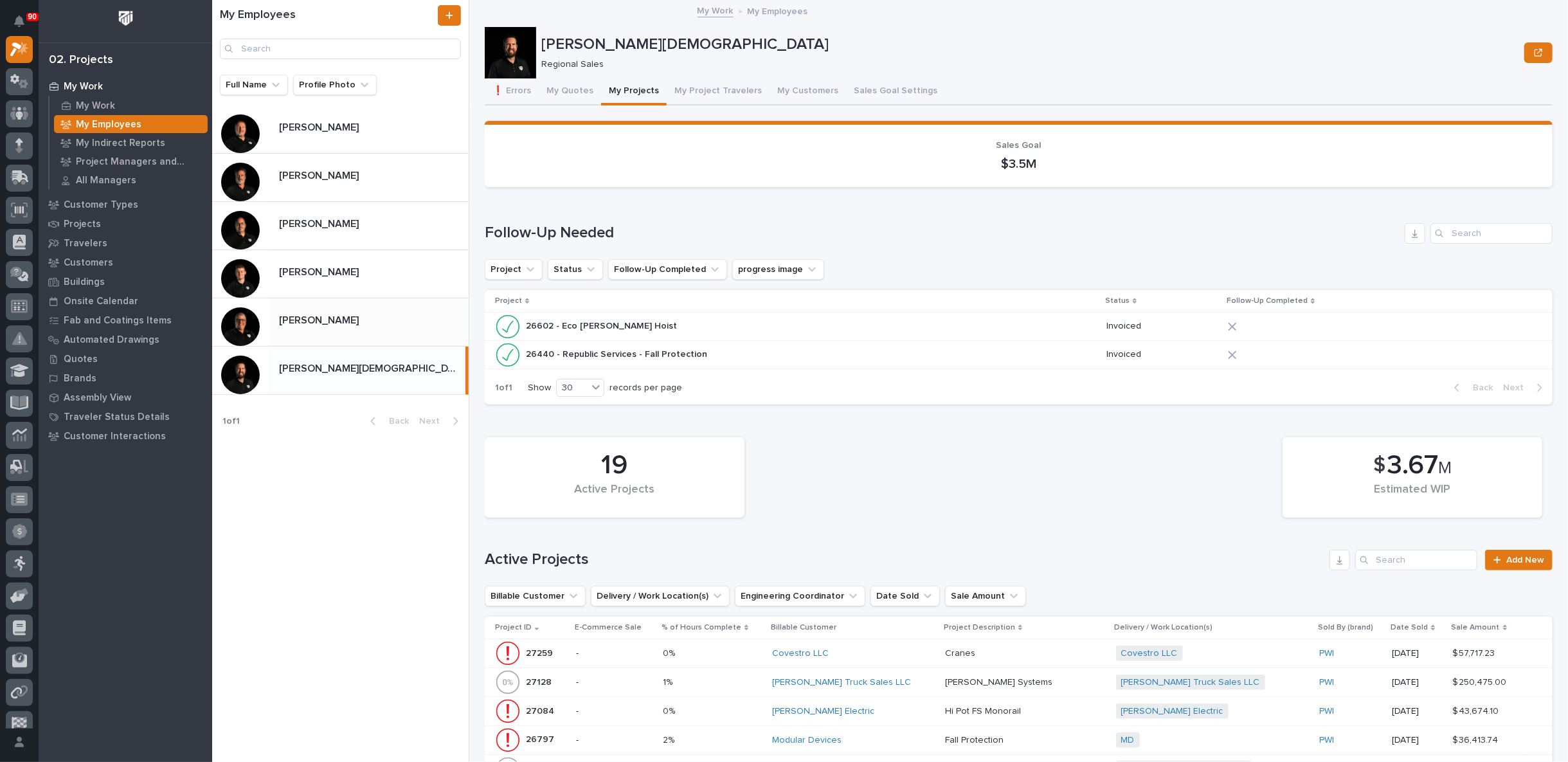
click at [327, 313] on div "[PERSON_NAME] [PERSON_NAME]" at bounding box center [368, 321] width 200 height 25
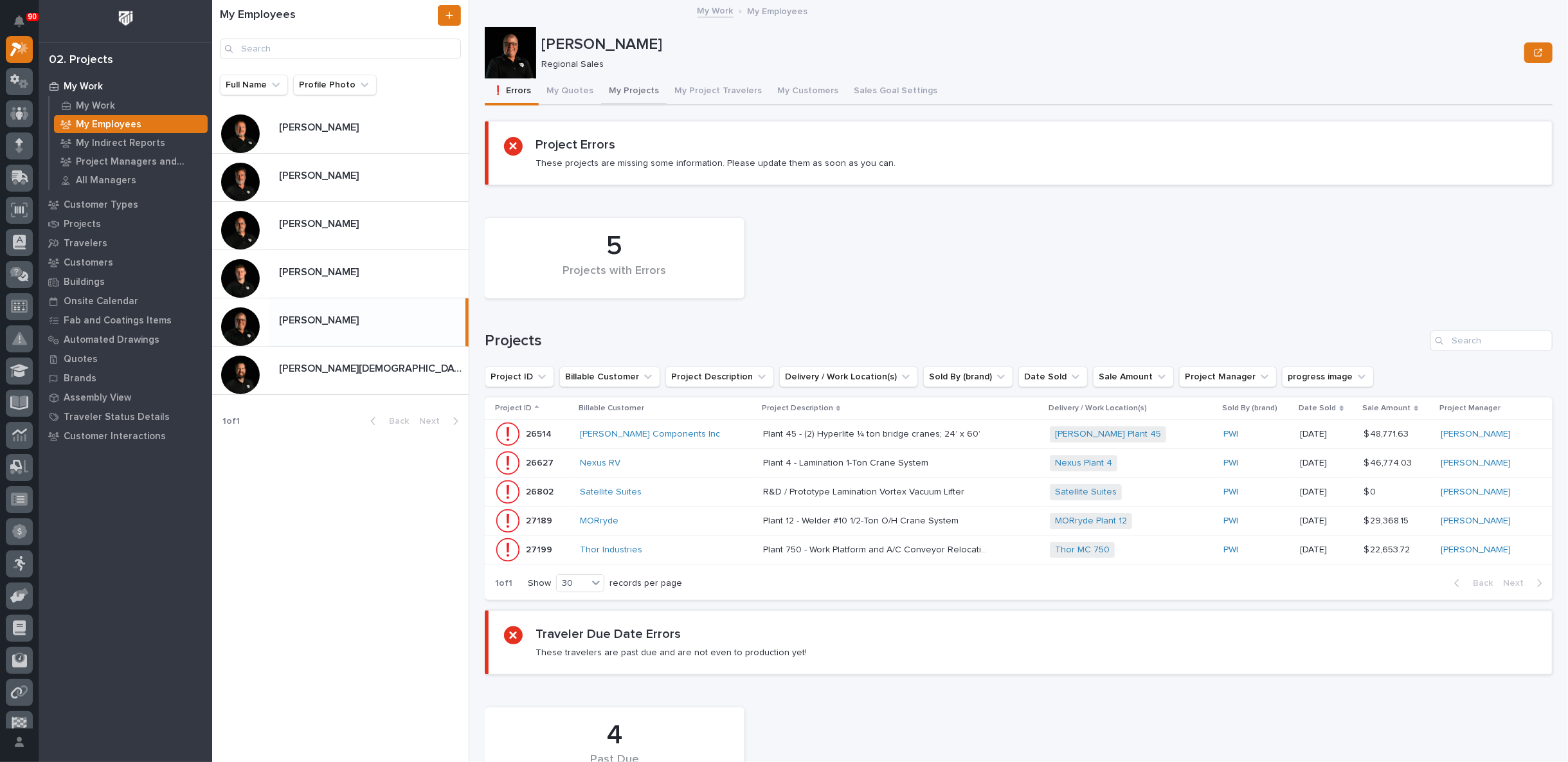
click at [637, 90] on button "My Projects" at bounding box center [634, 92] width 66 height 27
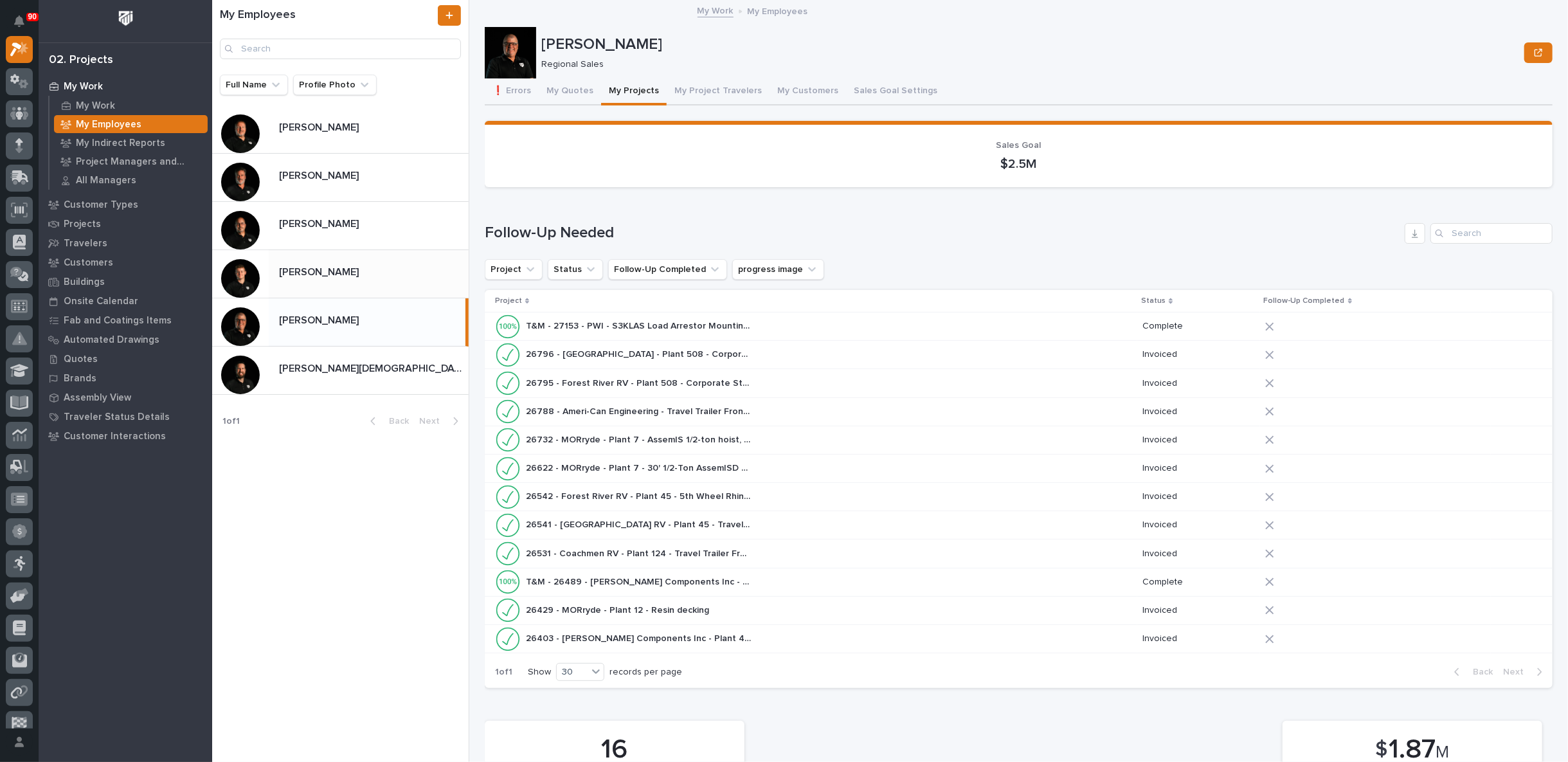
click at [337, 269] on p "[PERSON_NAME]" at bounding box center [320, 271] width 82 height 15
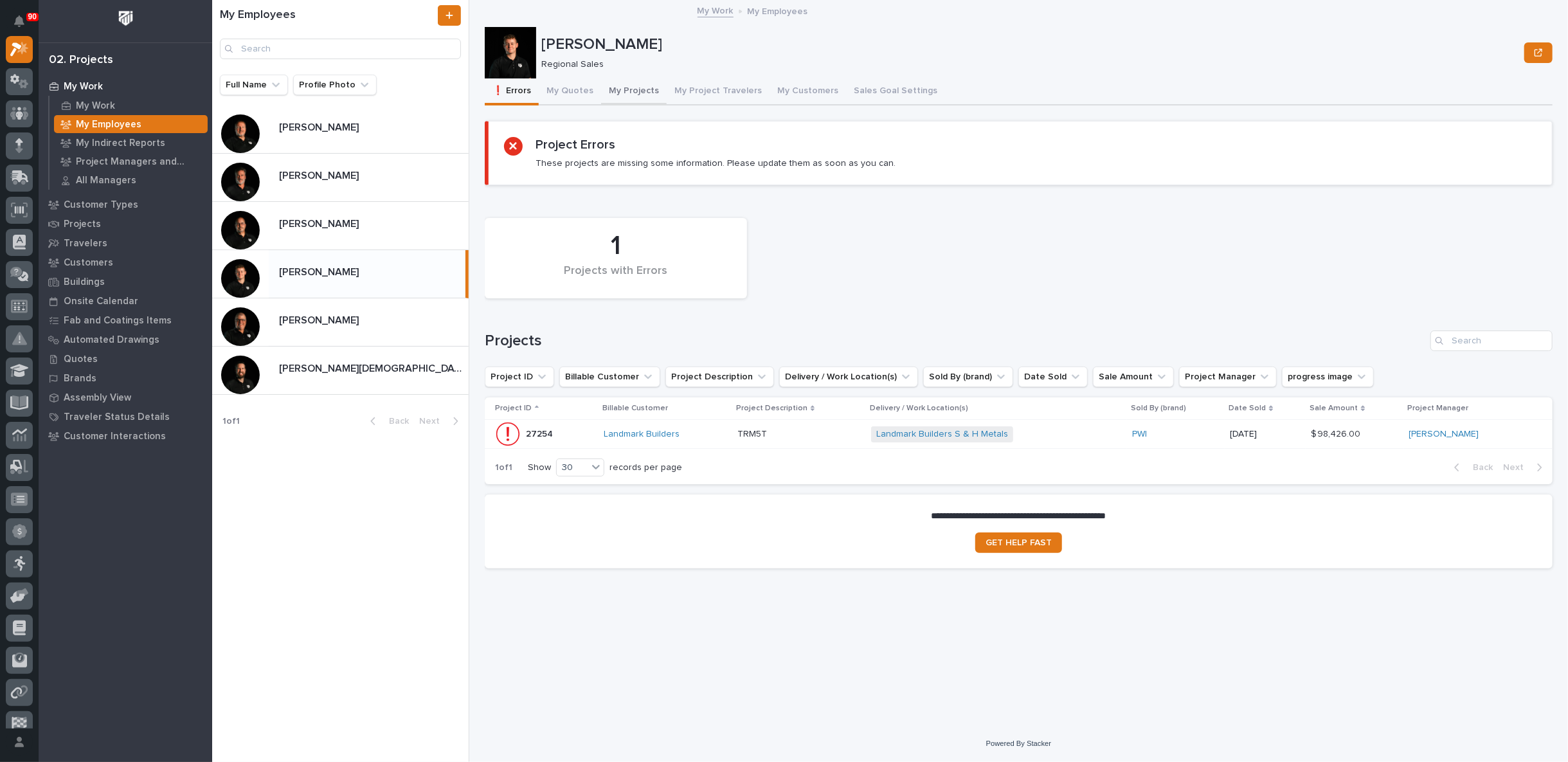
click at [629, 87] on button "My Projects" at bounding box center [634, 92] width 66 height 27
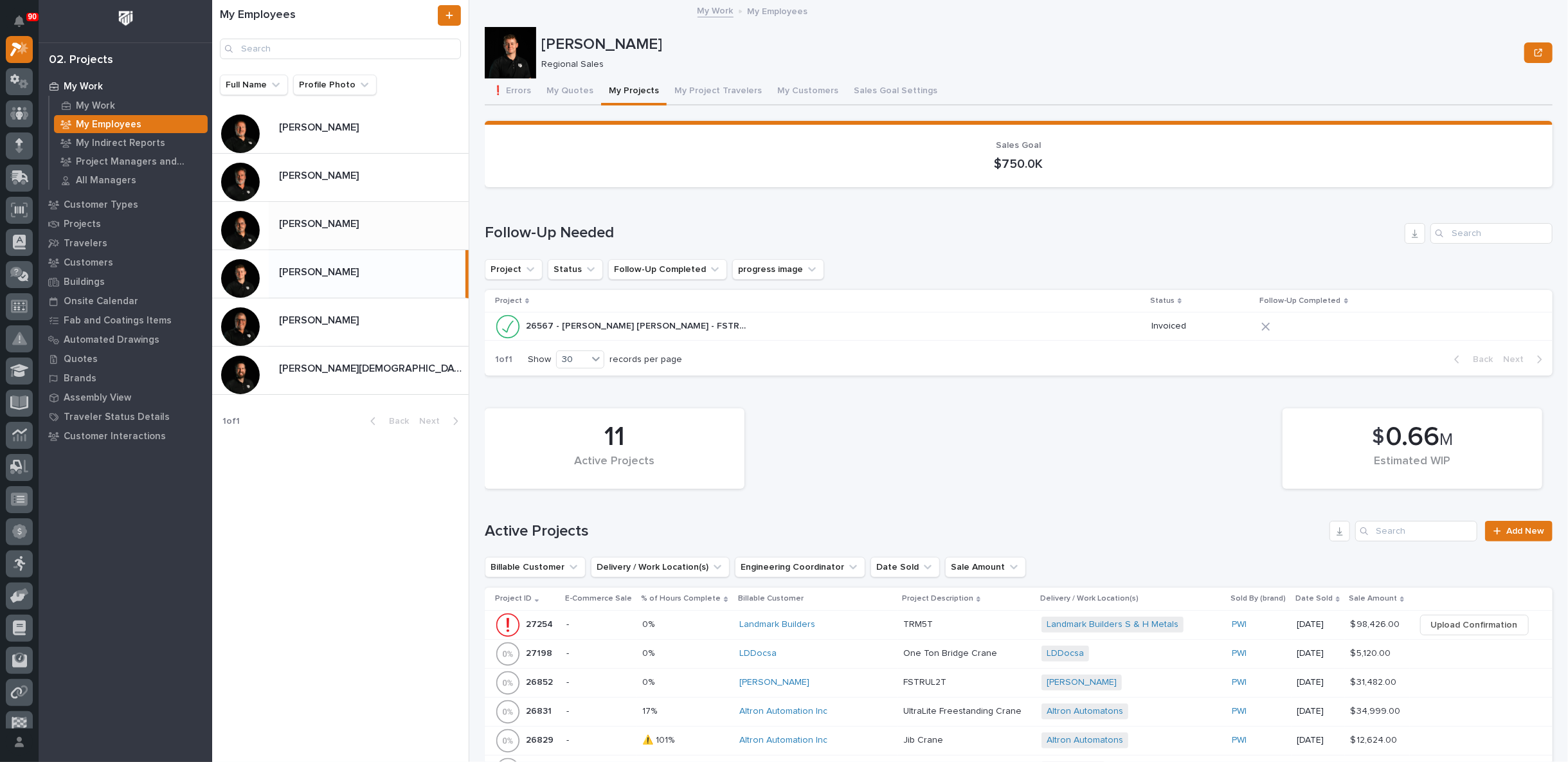
click at [342, 232] on div "[PERSON_NAME] [PERSON_NAME]" at bounding box center [368, 225] width 200 height 25
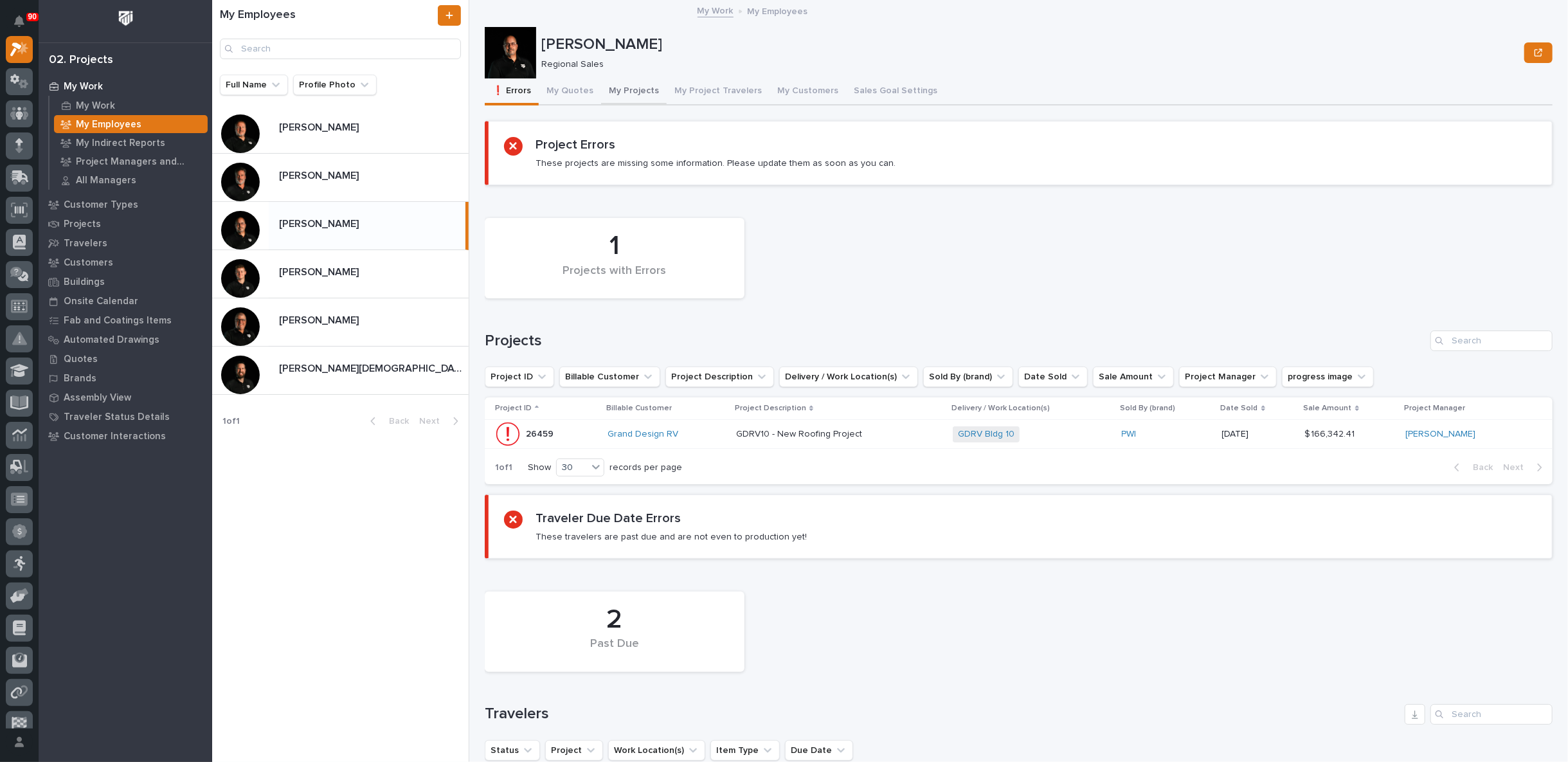
click at [625, 91] on button "My Projects" at bounding box center [634, 92] width 66 height 27
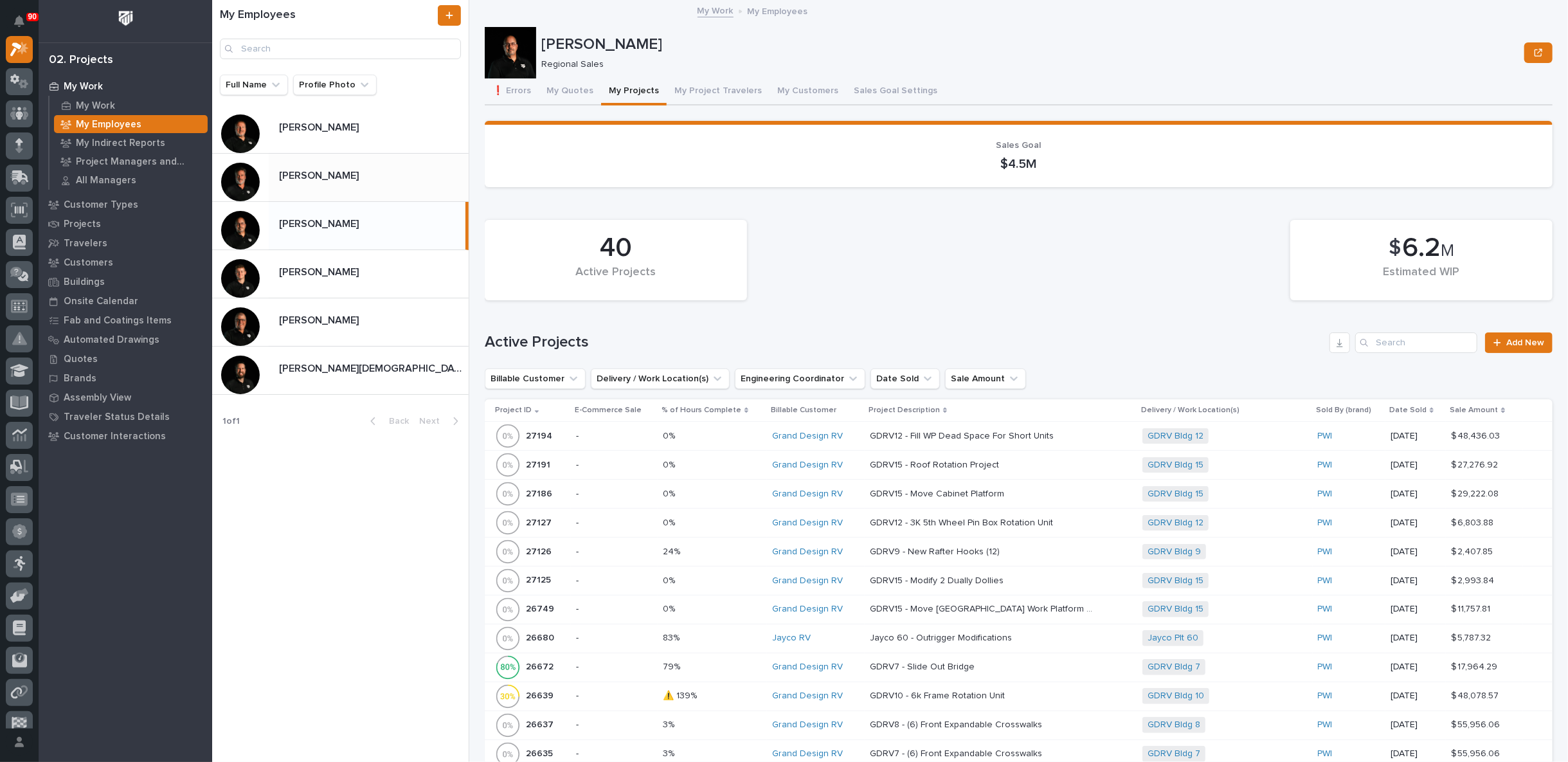
click at [338, 180] on p at bounding box center [371, 176] width 185 height 12
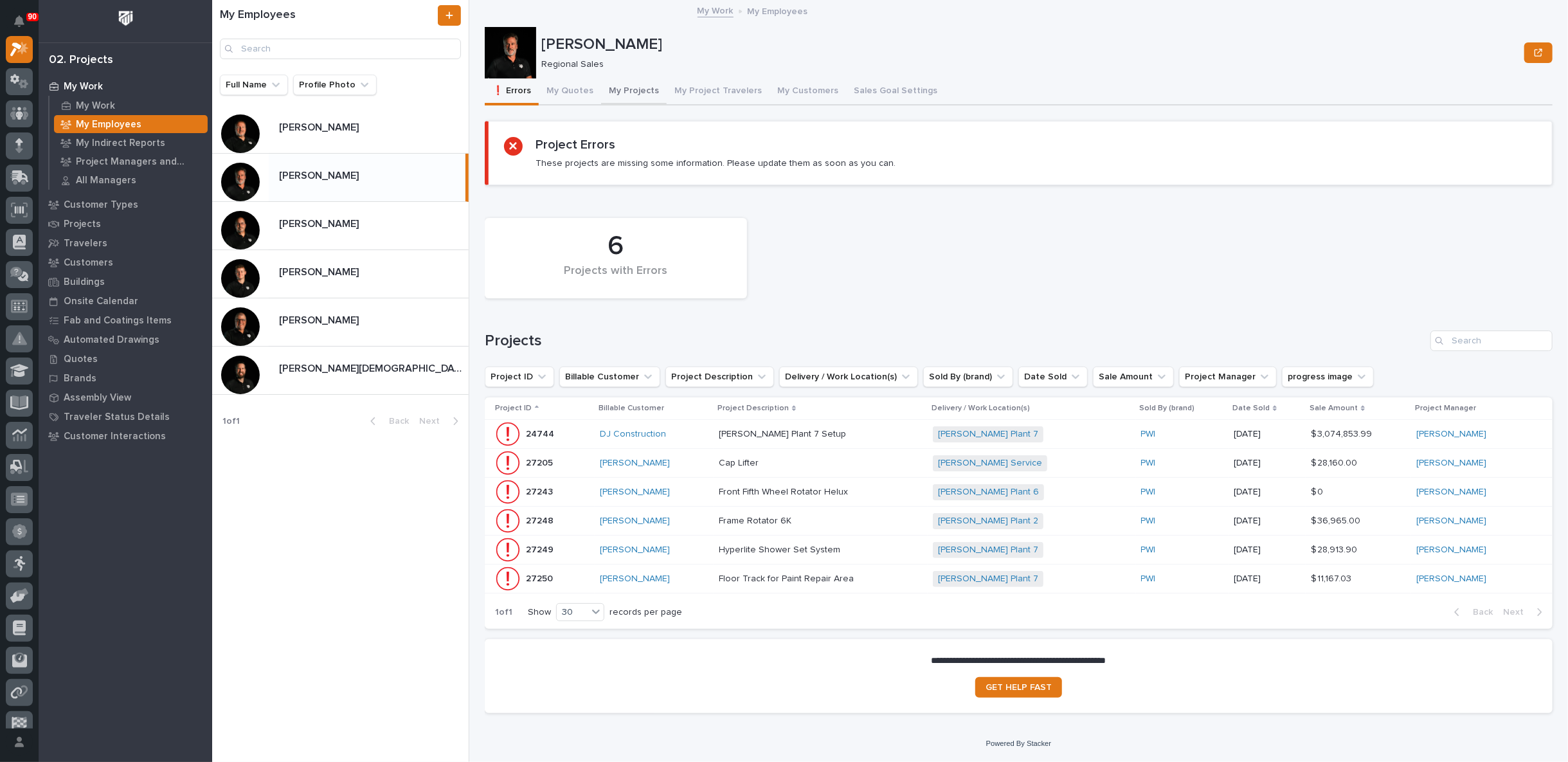
click at [625, 91] on button "My Projects" at bounding box center [634, 92] width 66 height 27
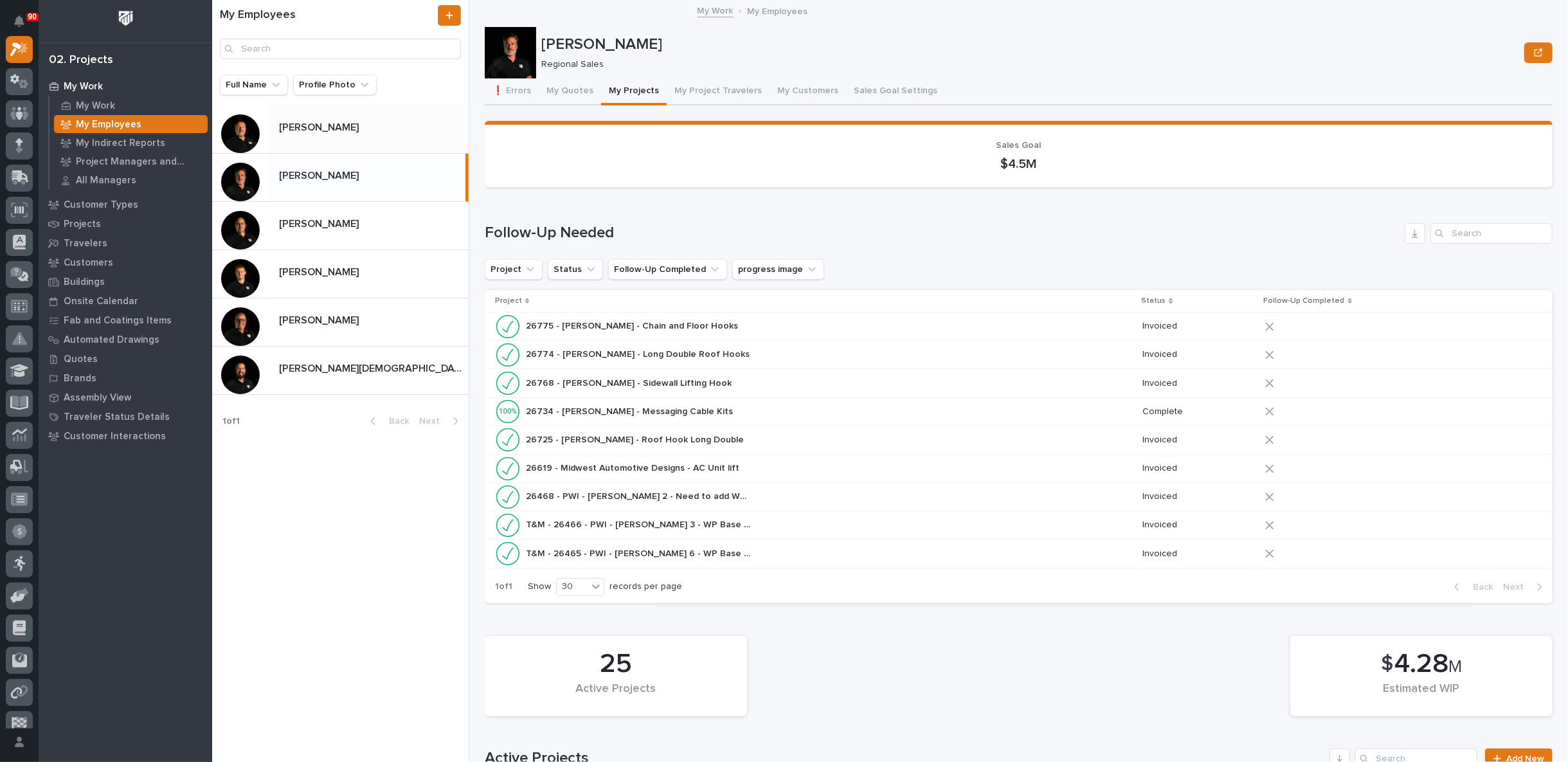
click at [336, 135] on div "[PERSON_NAME] [PERSON_NAME]" at bounding box center [368, 128] width 200 height 25
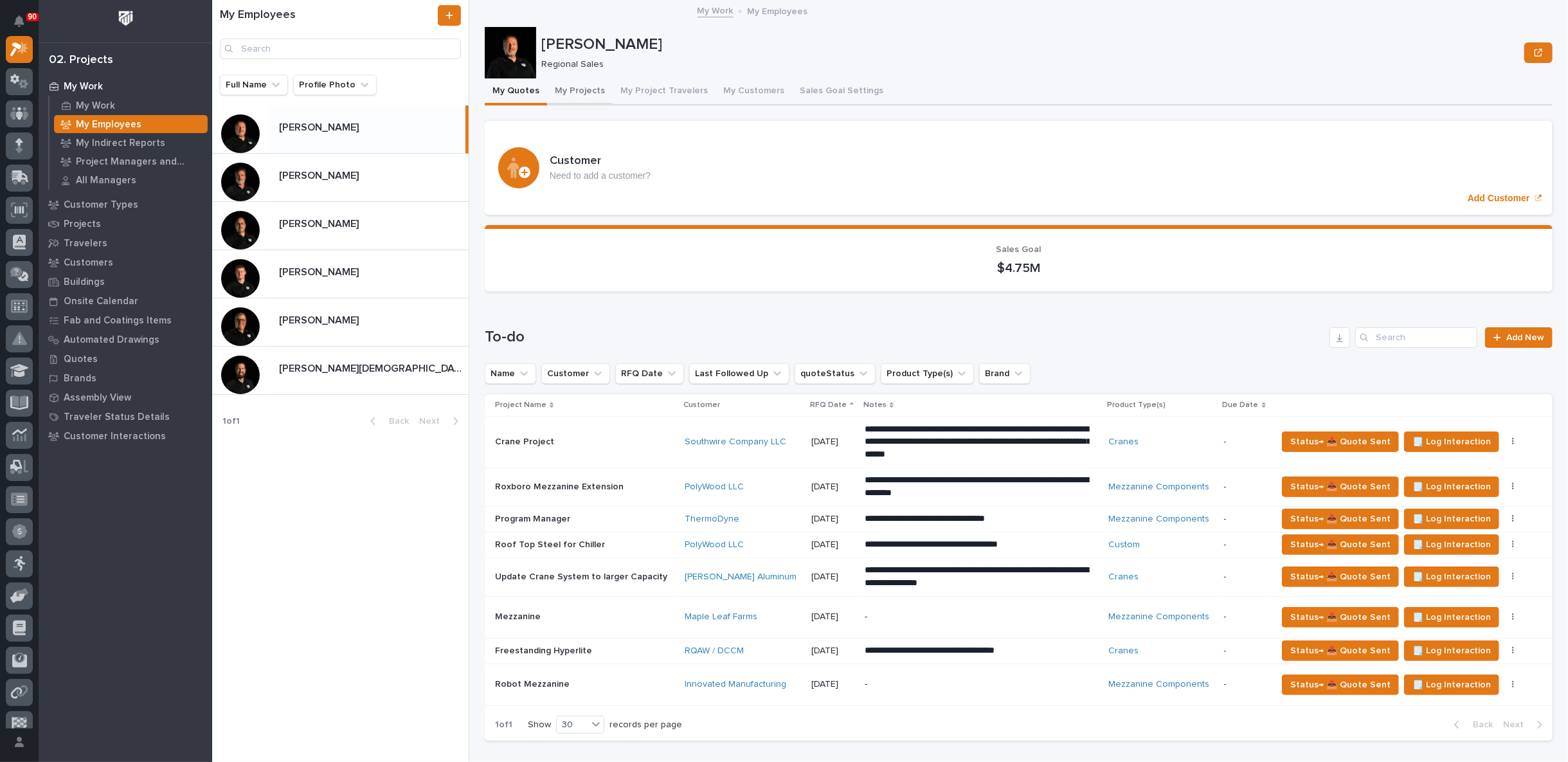
click at [577, 90] on button "My Projects" at bounding box center [580, 92] width 66 height 27
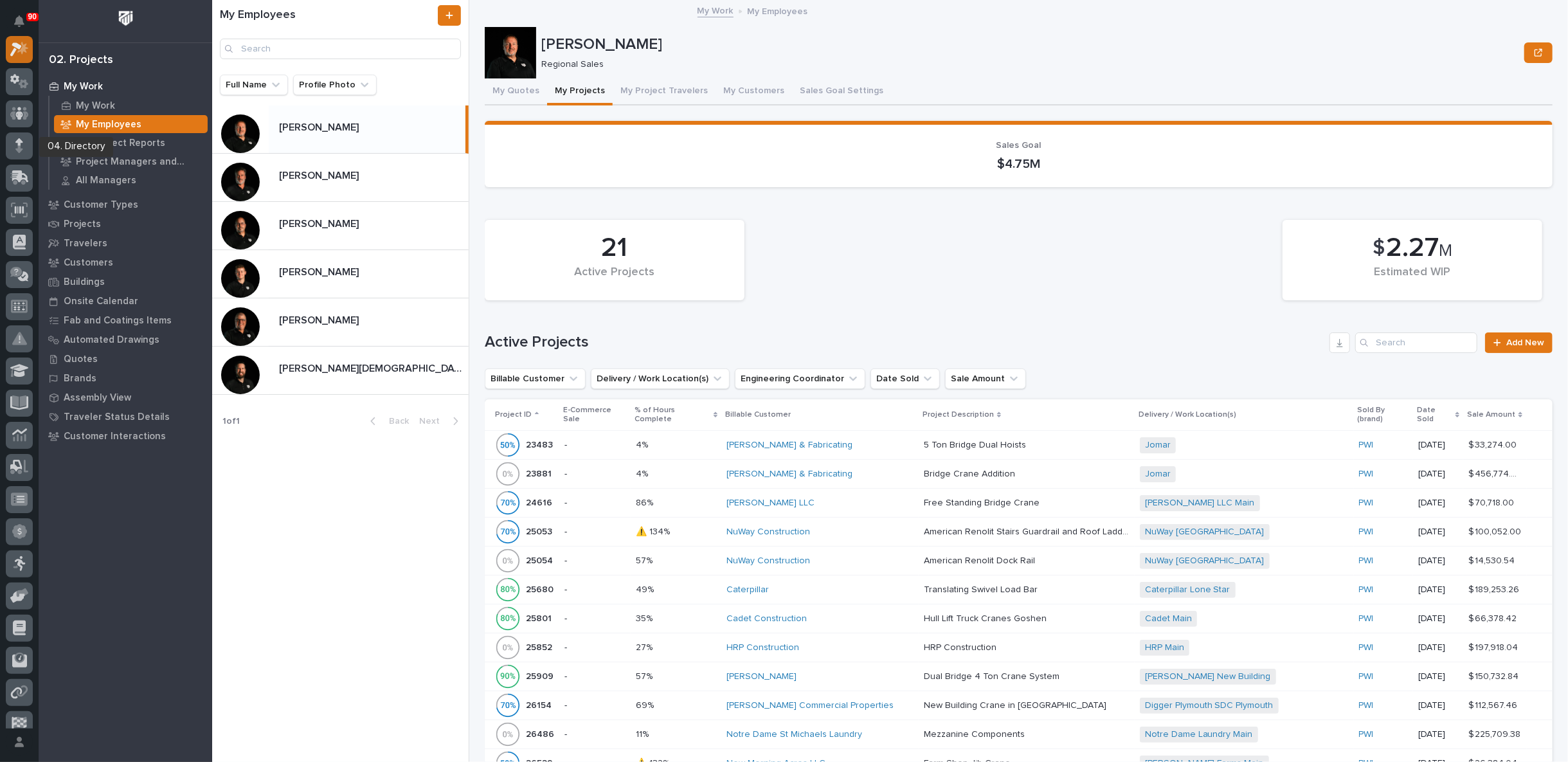
click at [20, 57] on icon at bounding box center [19, 49] width 18 height 15
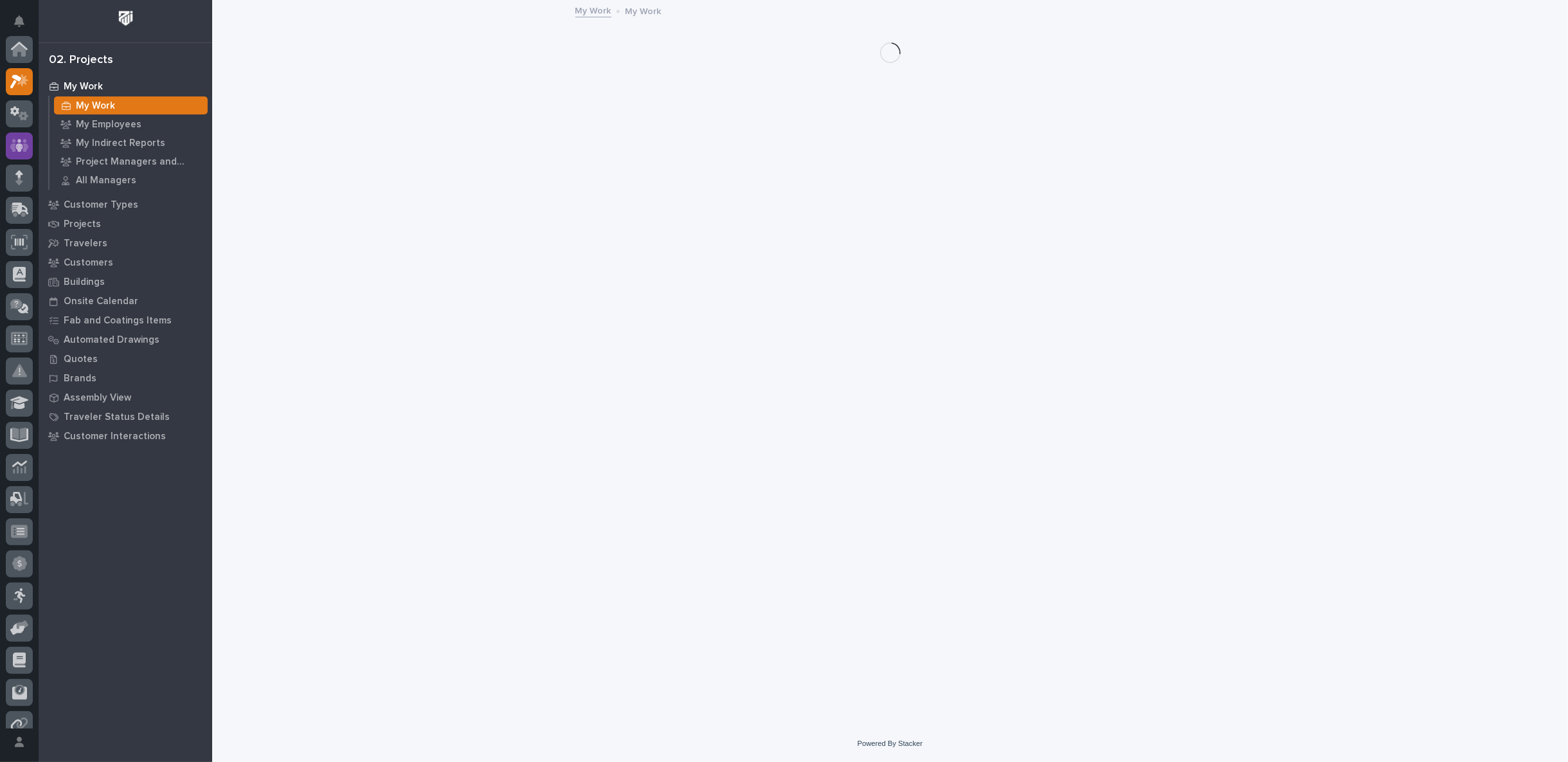
click at [20, 139] on icon at bounding box center [19, 145] width 8 height 13
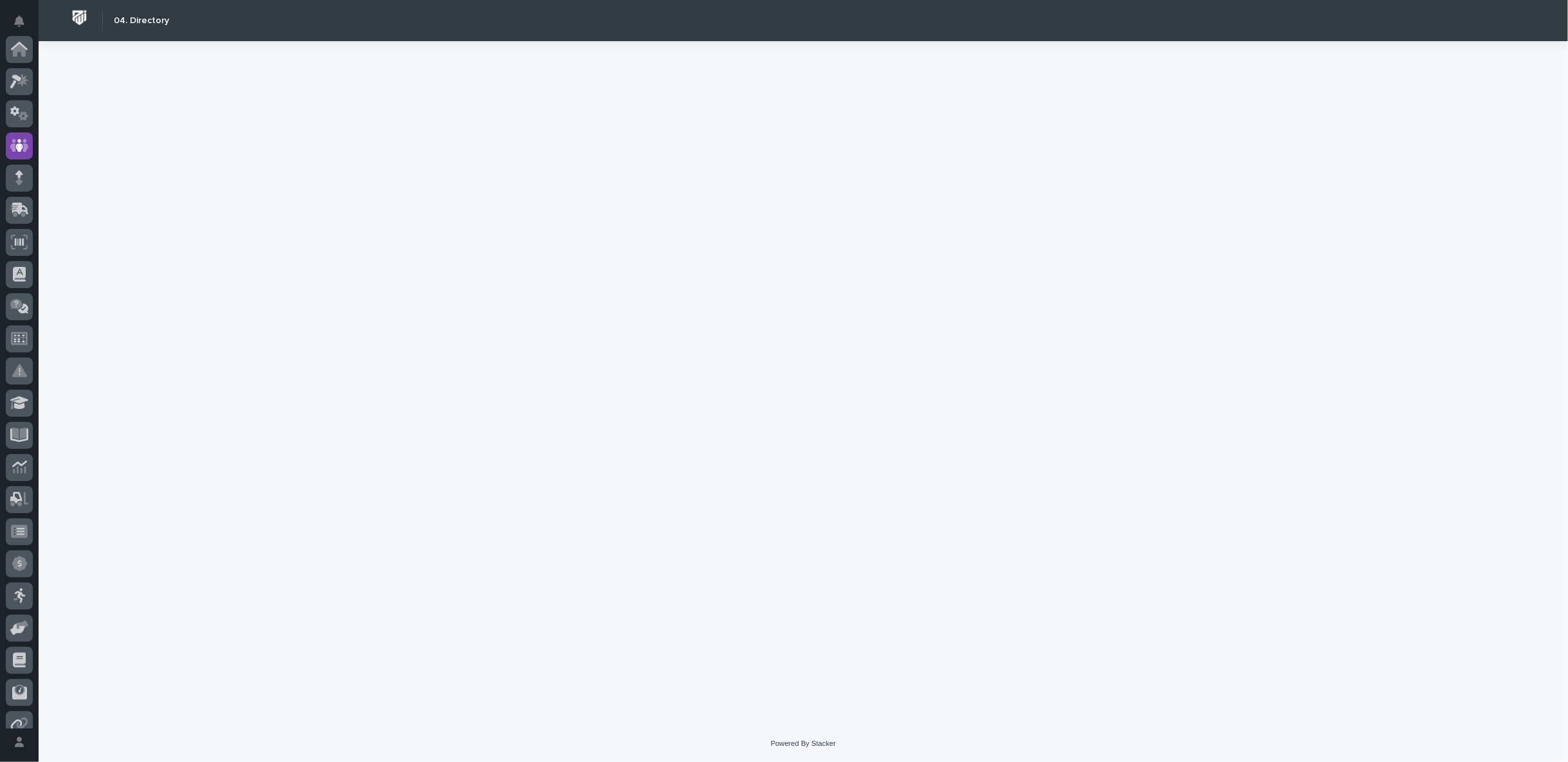
scroll to position [96, 0]
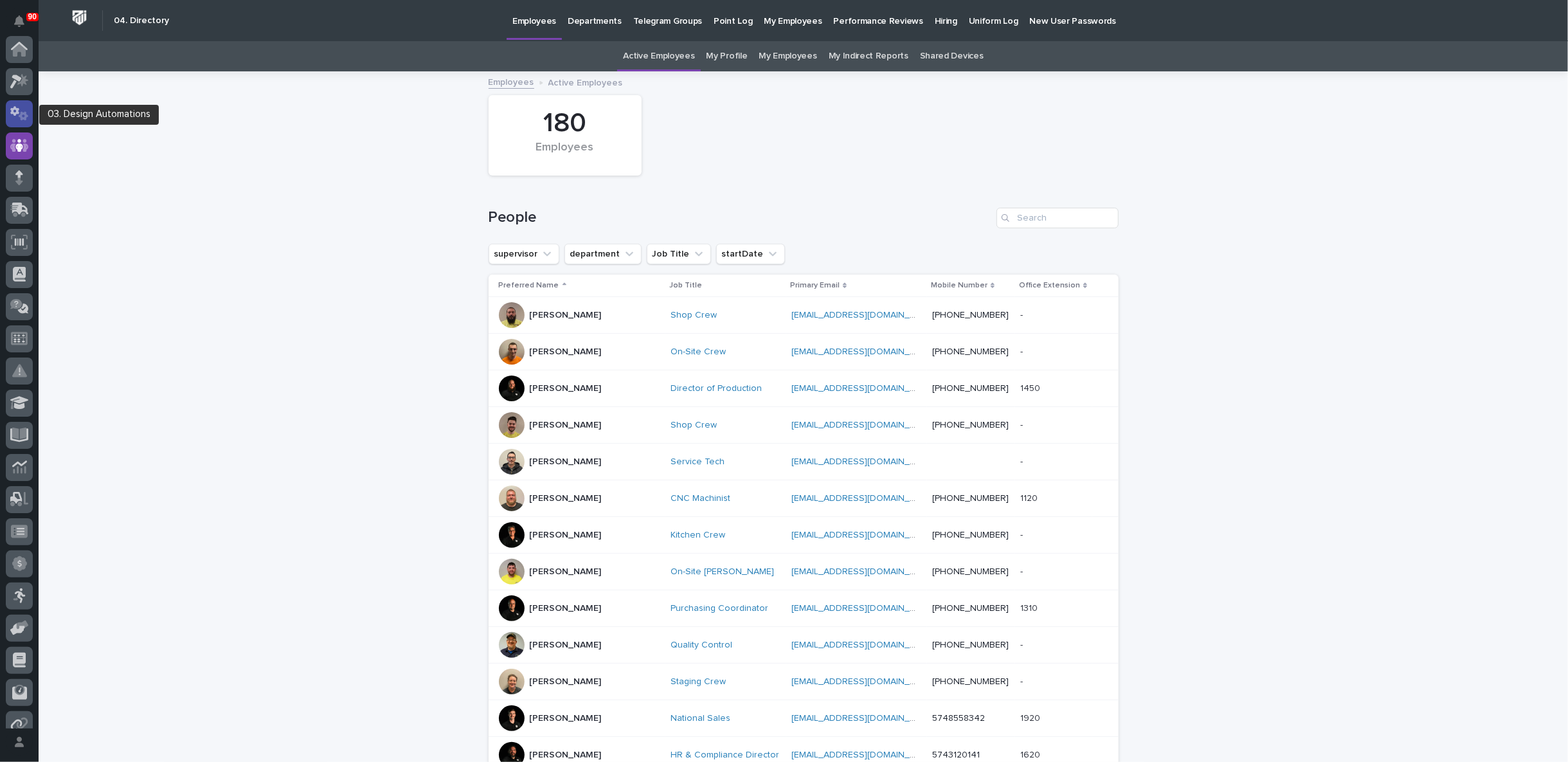
click at [15, 109] on icon at bounding box center [14, 111] width 9 height 10
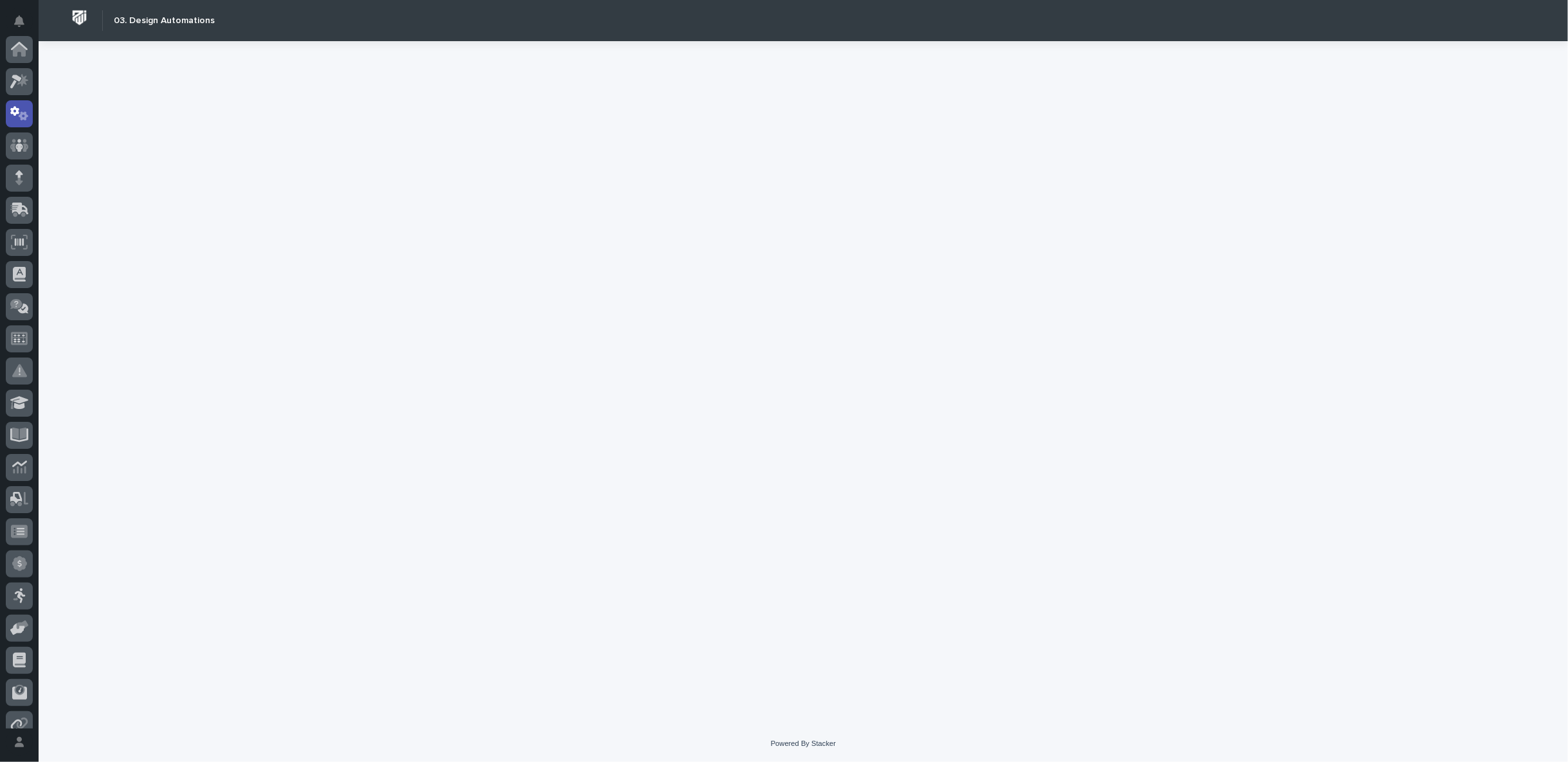
scroll to position [64, 0]
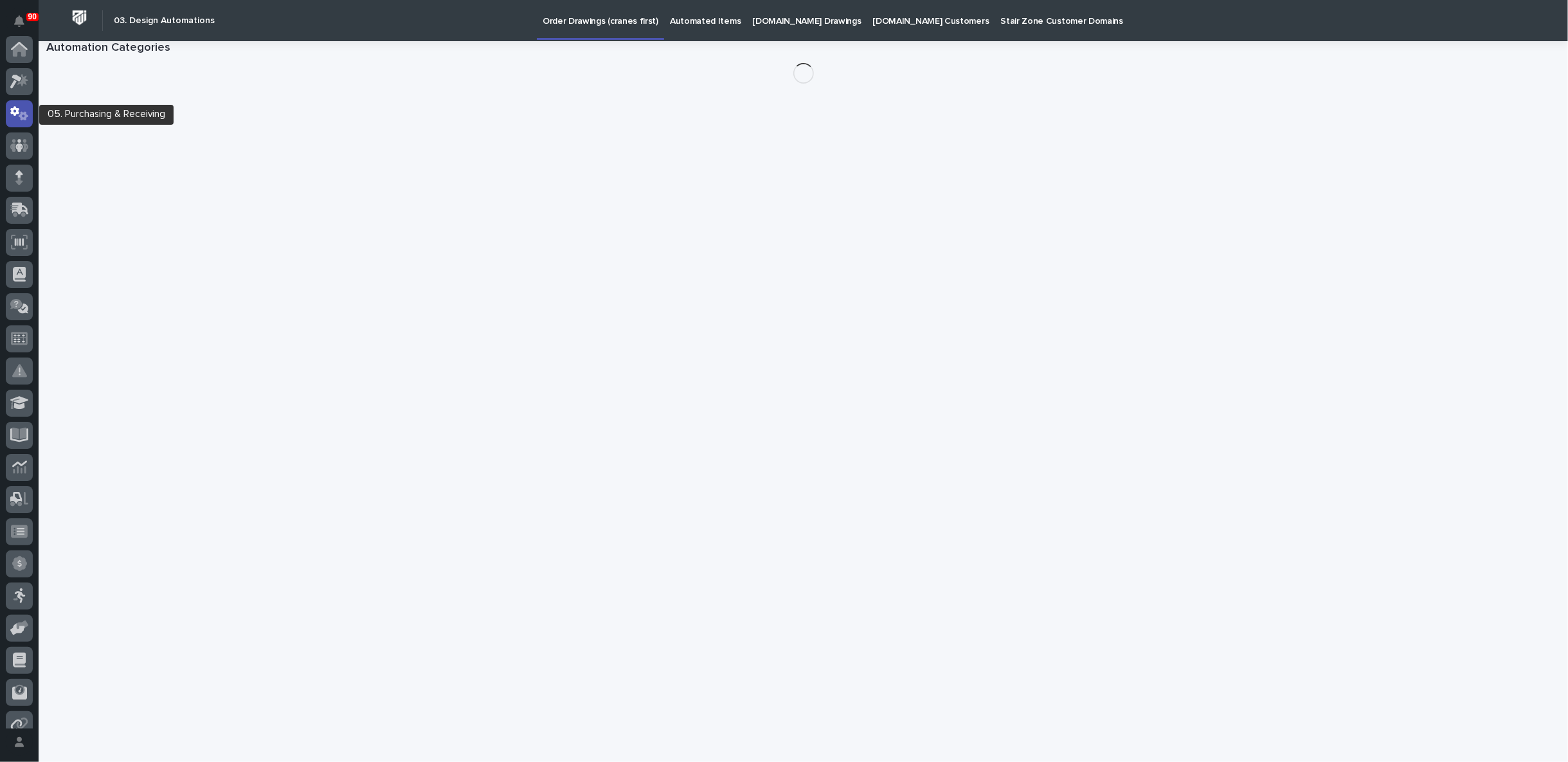
scroll to position [64, 0]
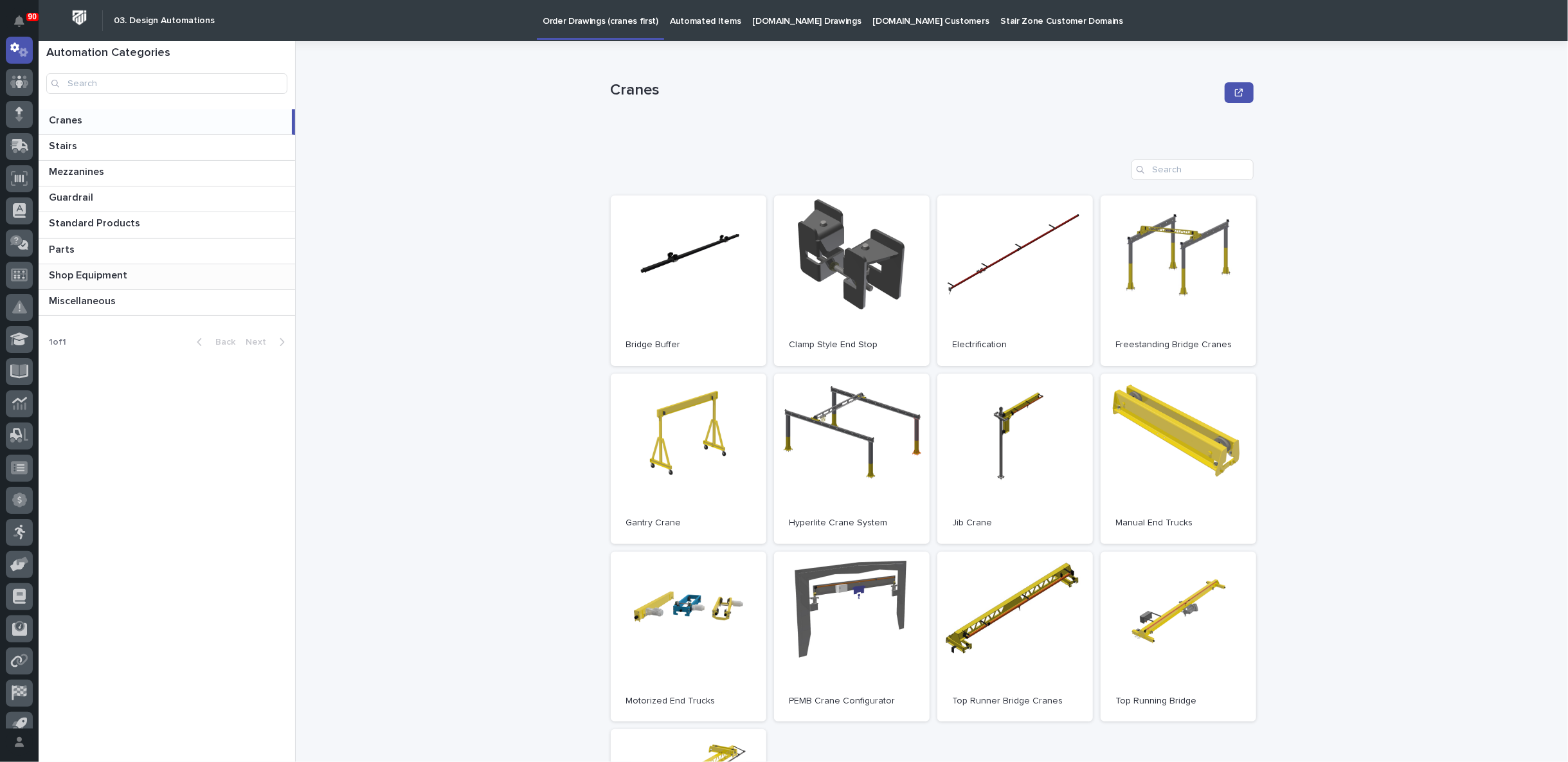
click at [122, 271] on p "Shop Equipment" at bounding box center [89, 274] width 81 height 15
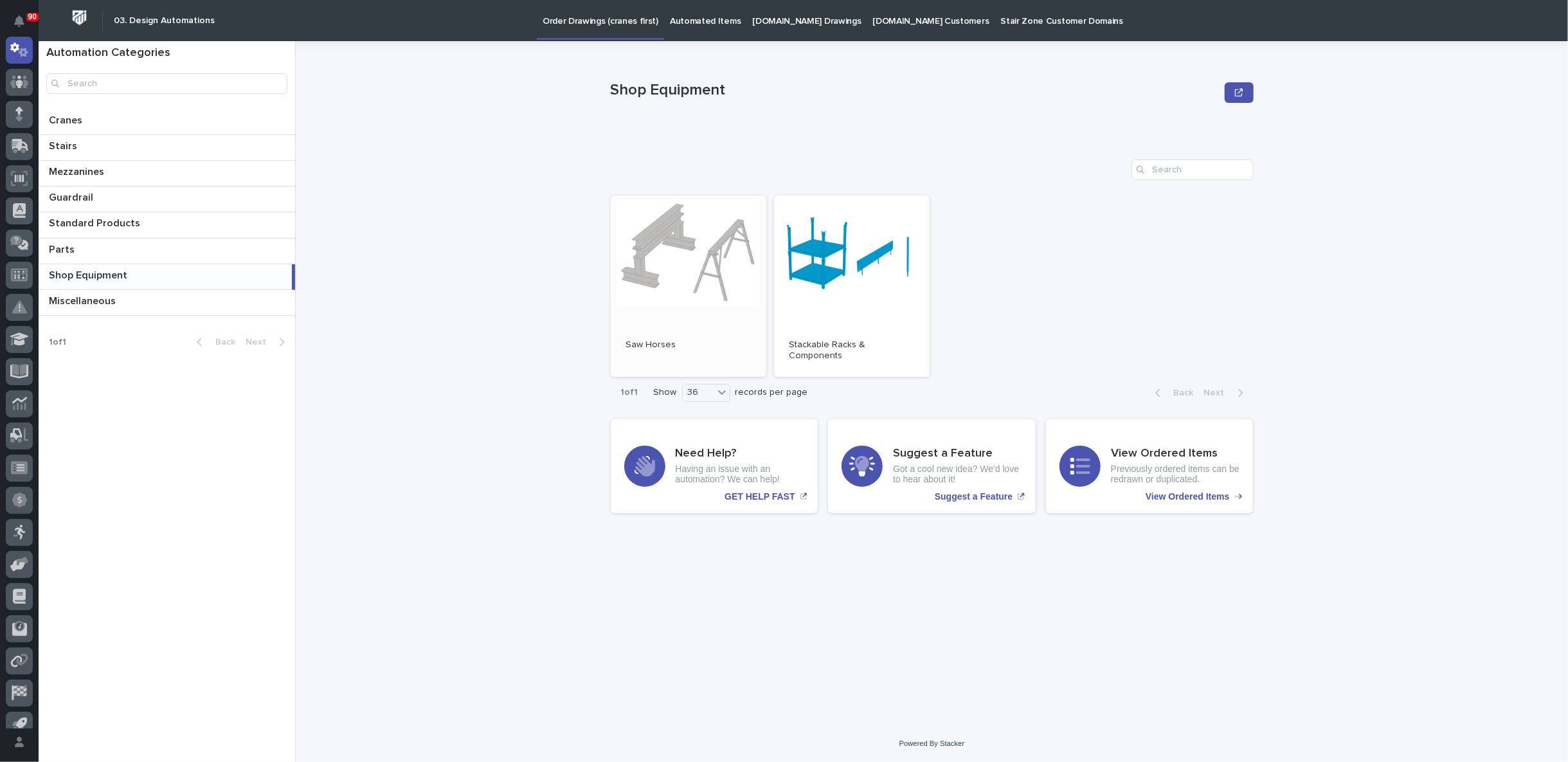
click at [691, 283] on span "Open" at bounding box center [688, 286] width 23 height 9
click at [21, 74] on icon at bounding box center [23, 80] width 11 height 13
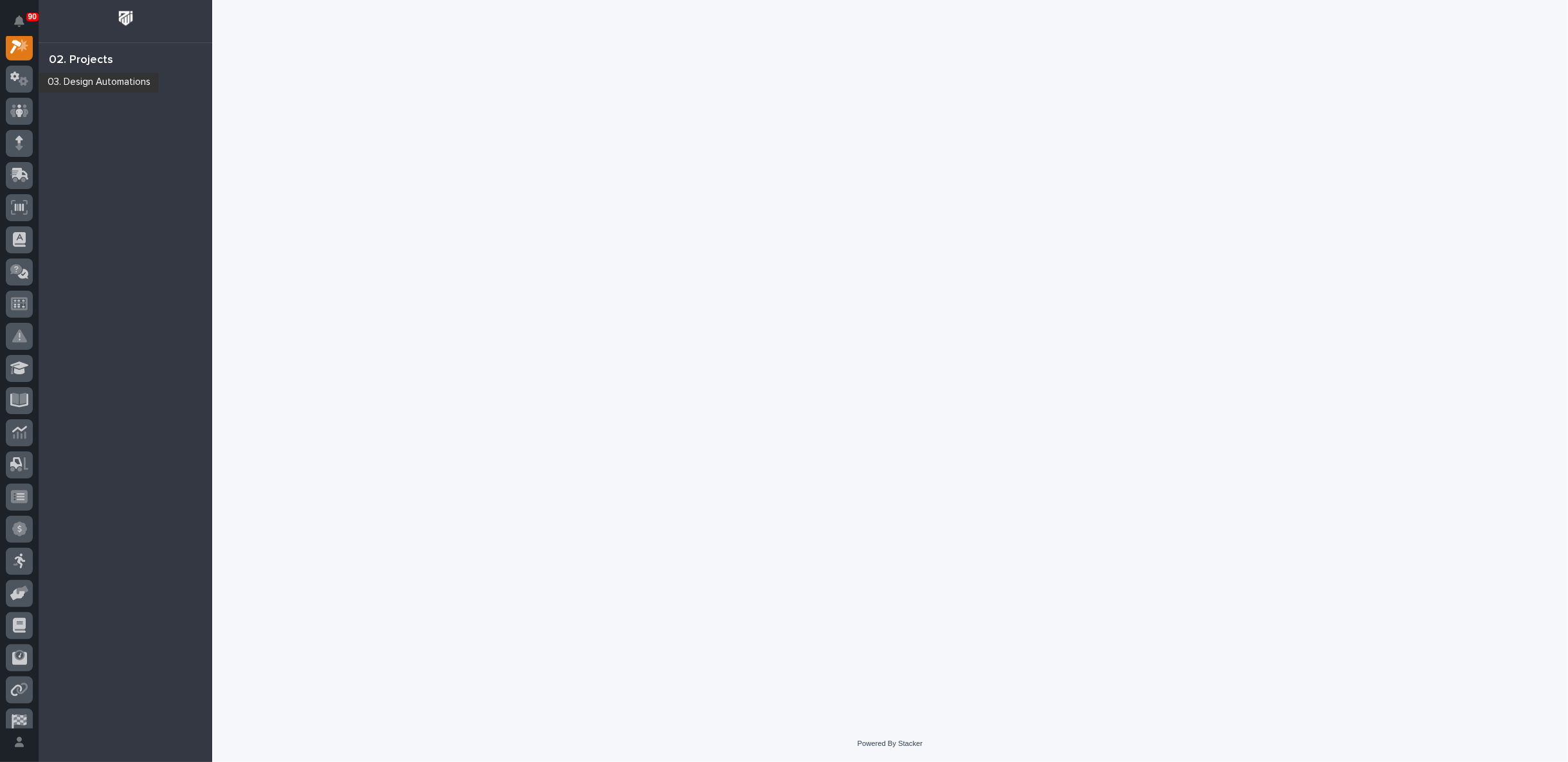
scroll to position [32, 0]
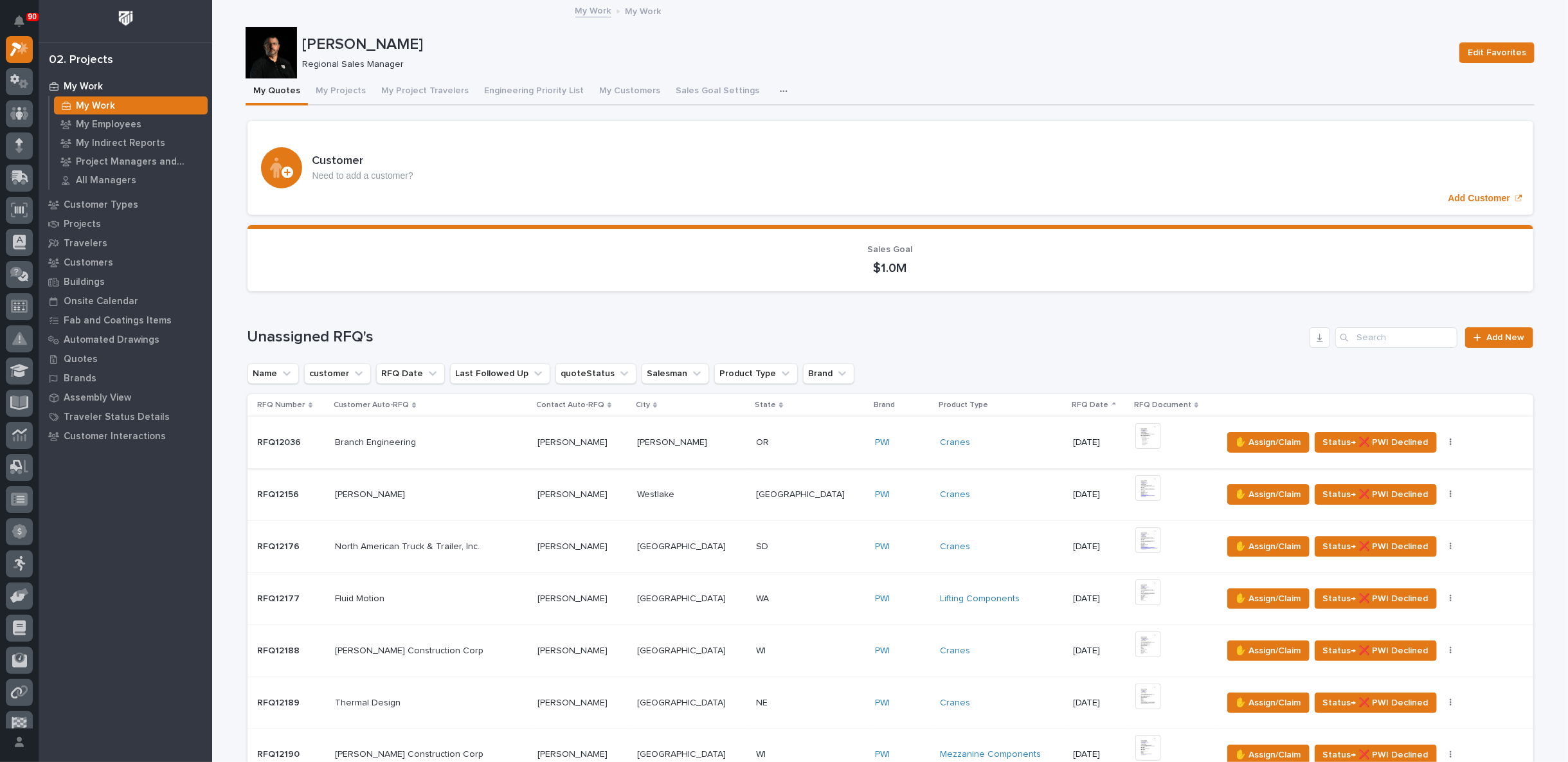
click at [1135, 436] on img at bounding box center [1148, 436] width 26 height 26
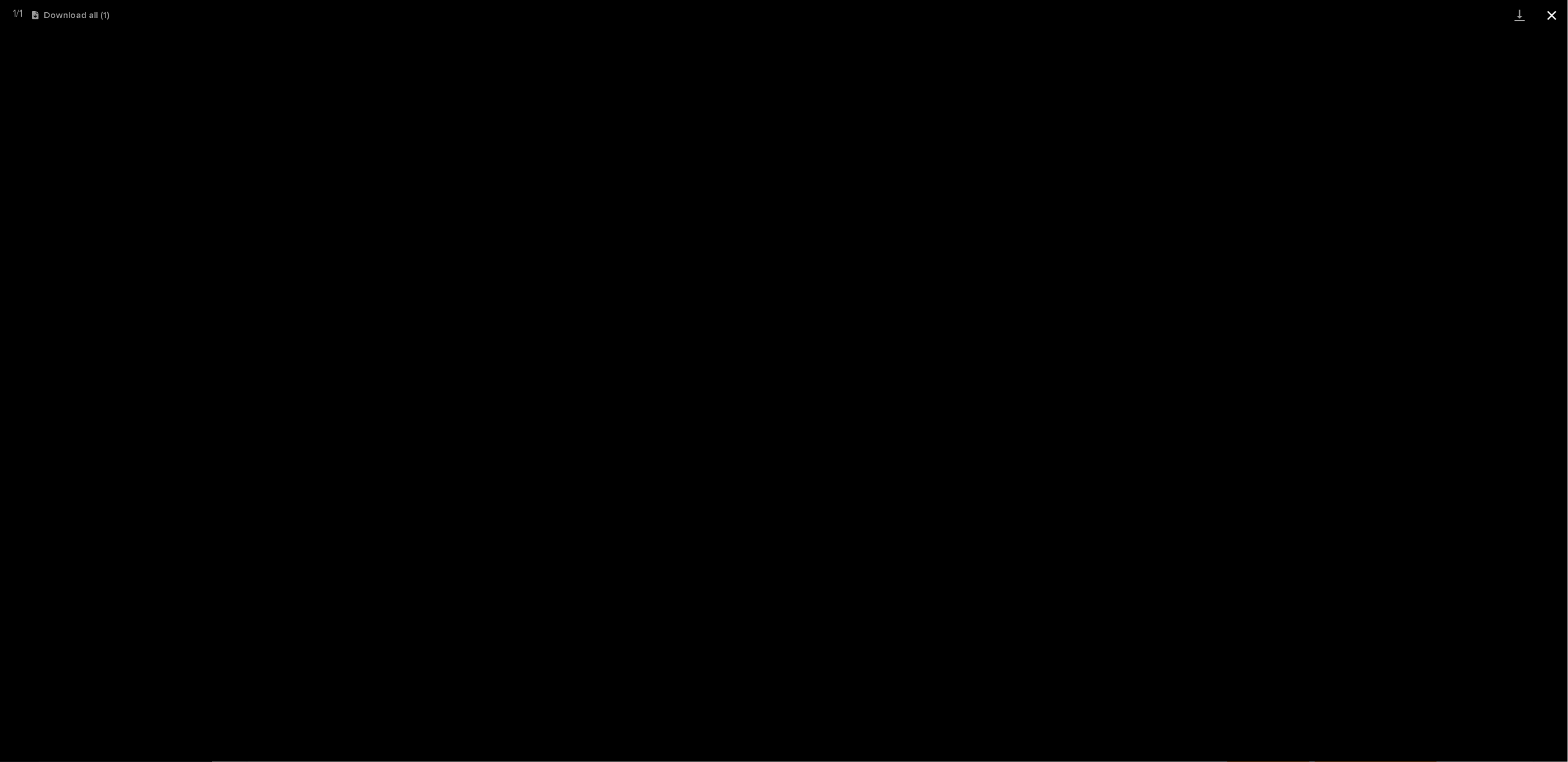
click at [1549, 18] on button "Close gallery" at bounding box center [1552, 15] width 32 height 30
